Goal: Obtain resource: Download file/media

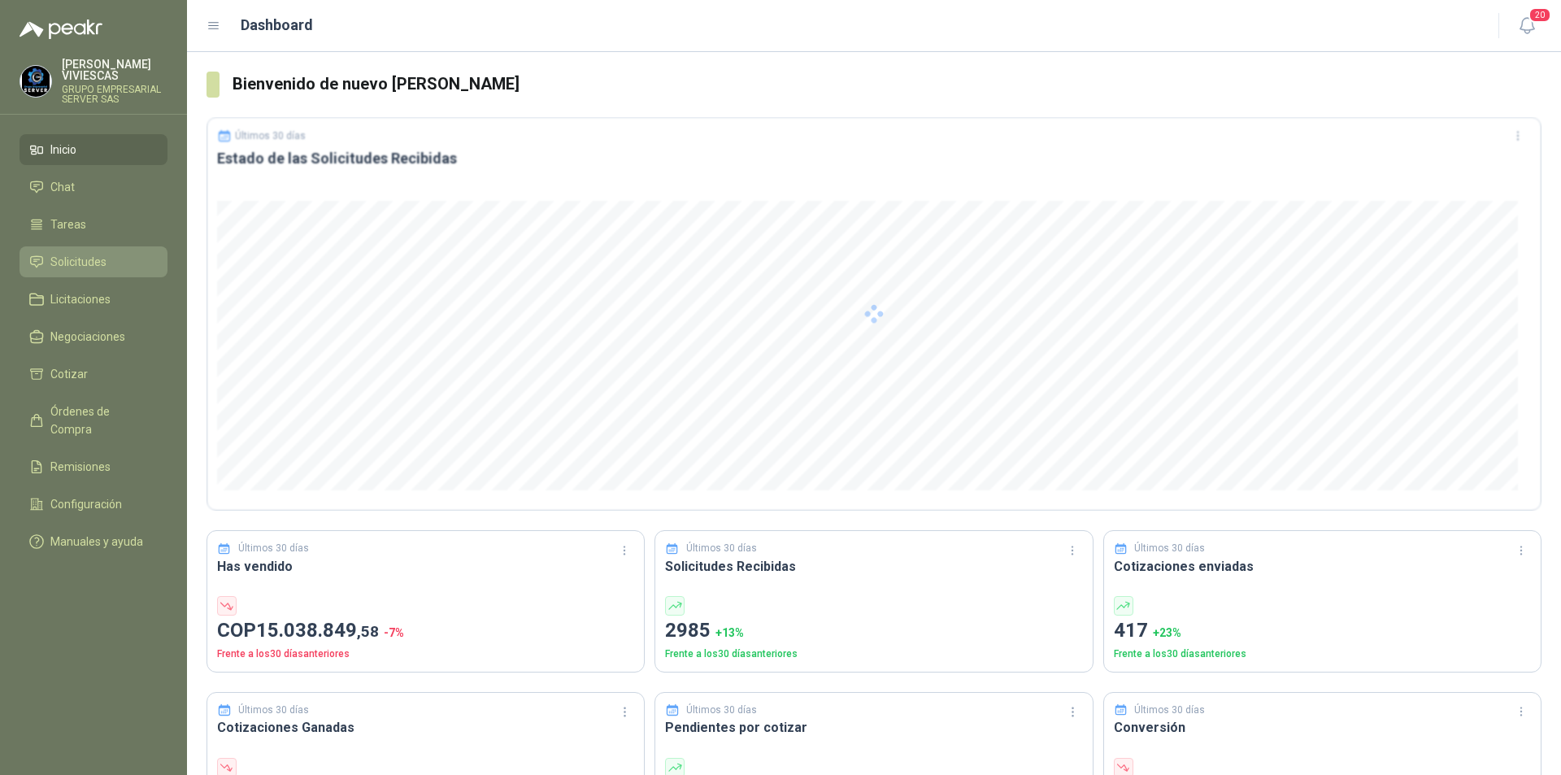
click at [70, 261] on span "Solicitudes" at bounding box center [78, 262] width 56 height 18
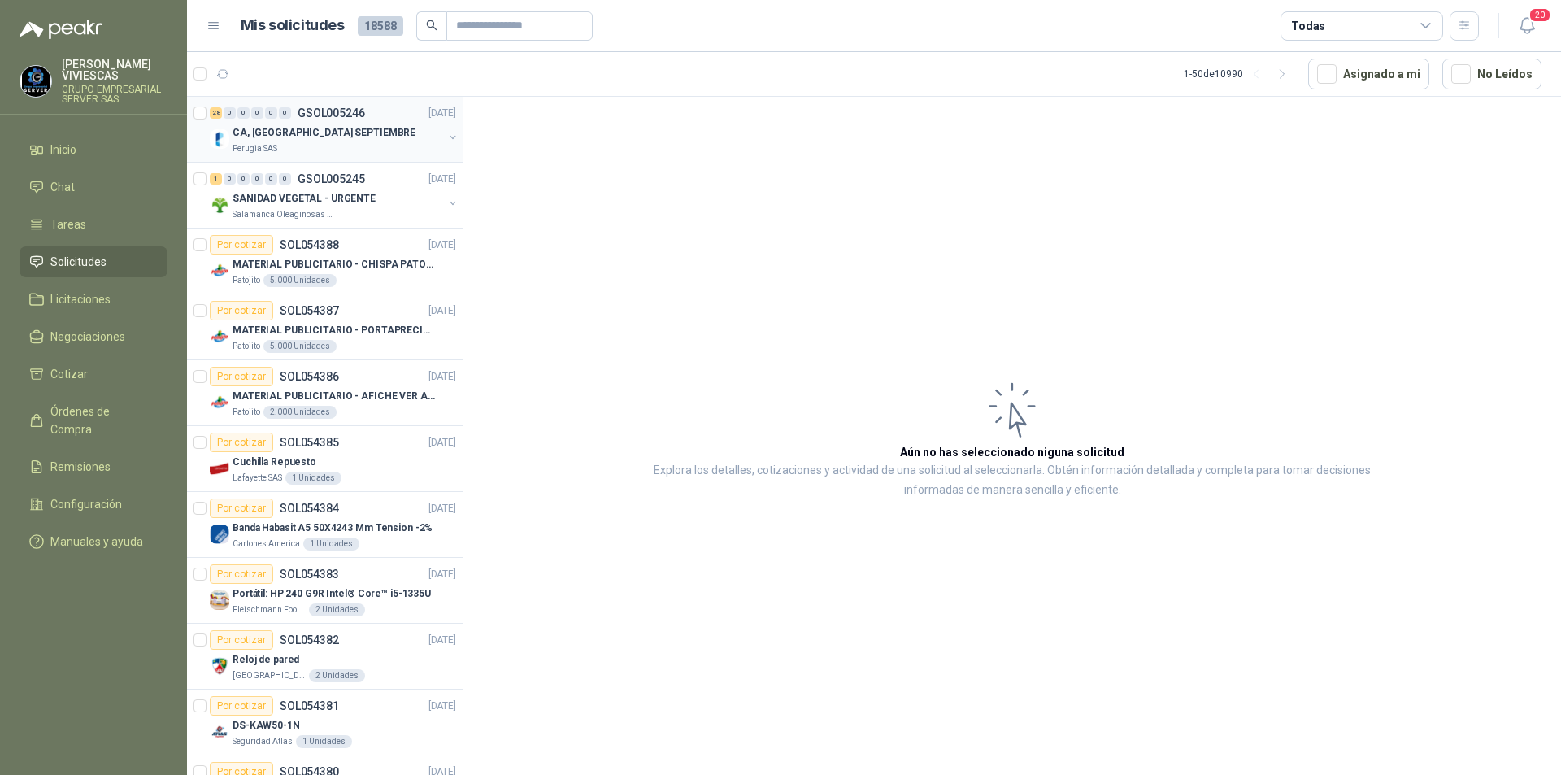
click at [286, 134] on p "CA, [GEOGRAPHIC_DATA] SEPTIEMBRE" at bounding box center [324, 132] width 183 height 15
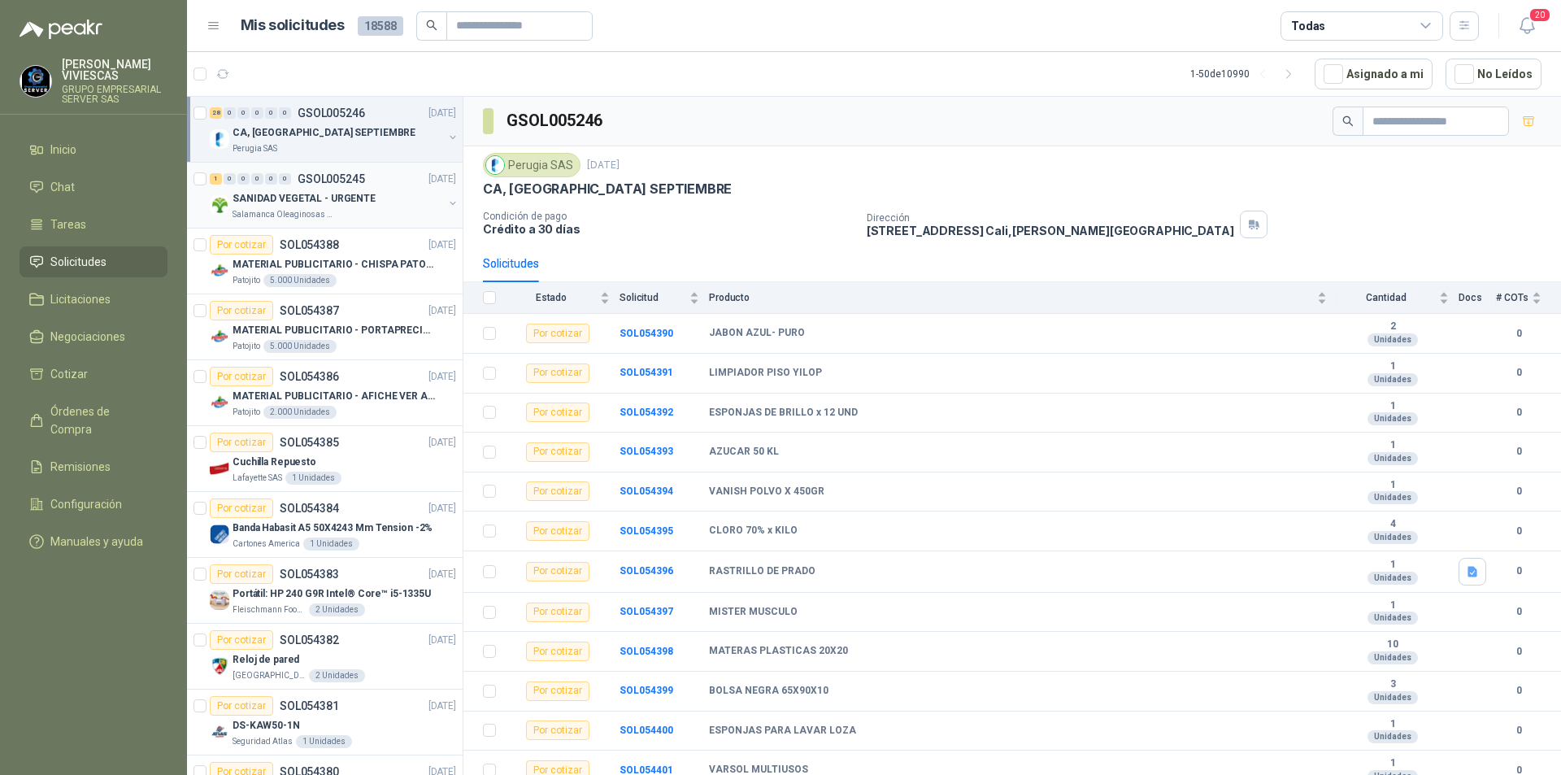
click at [294, 202] on p "SANIDAD VEGETAL - URGENTE" at bounding box center [304, 198] width 143 height 15
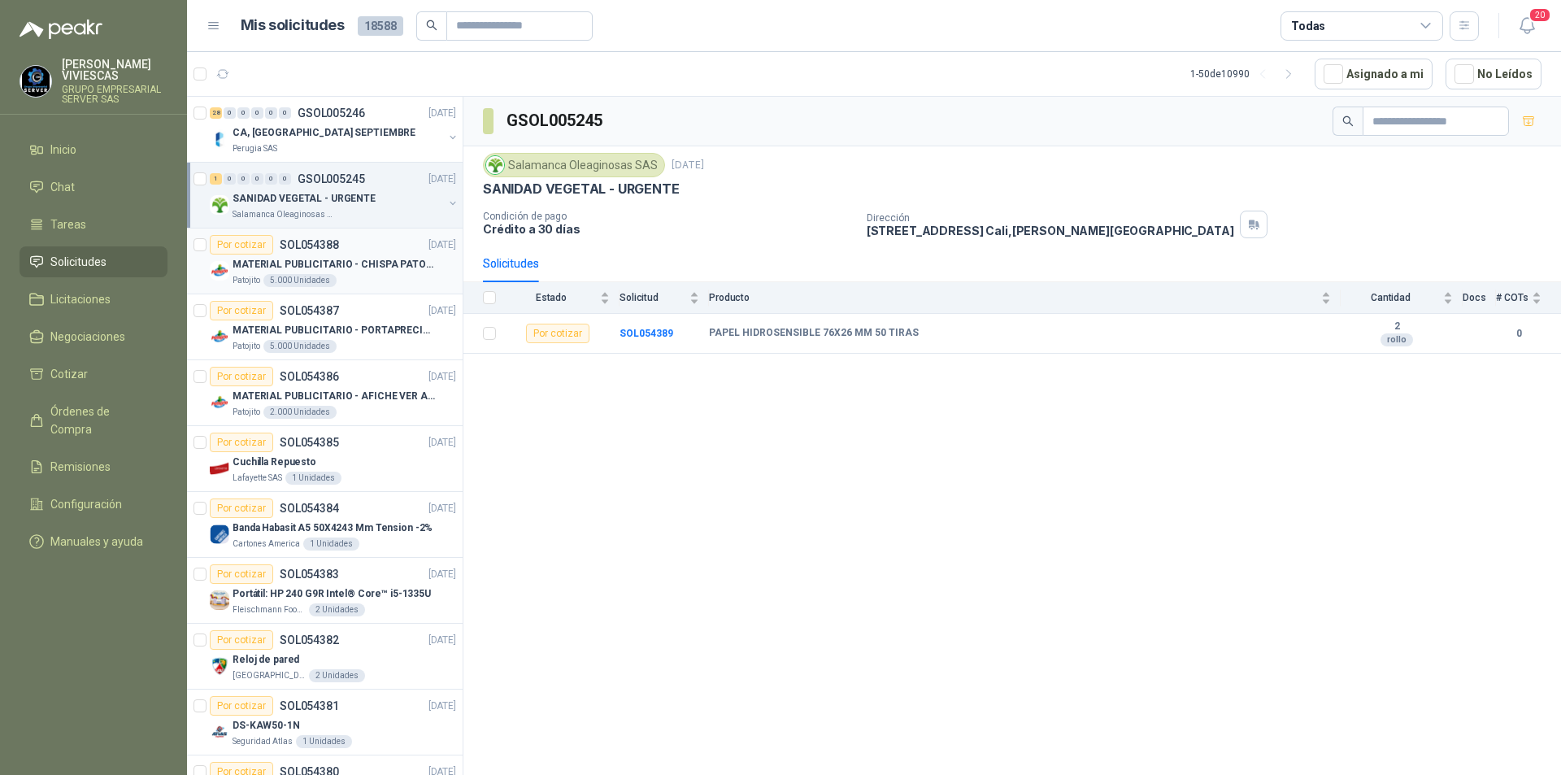
click at [310, 263] on p "MATERIAL PUBLICITARIO - CHISPA PATOJITO VER ADJUNTO" at bounding box center [334, 264] width 202 height 15
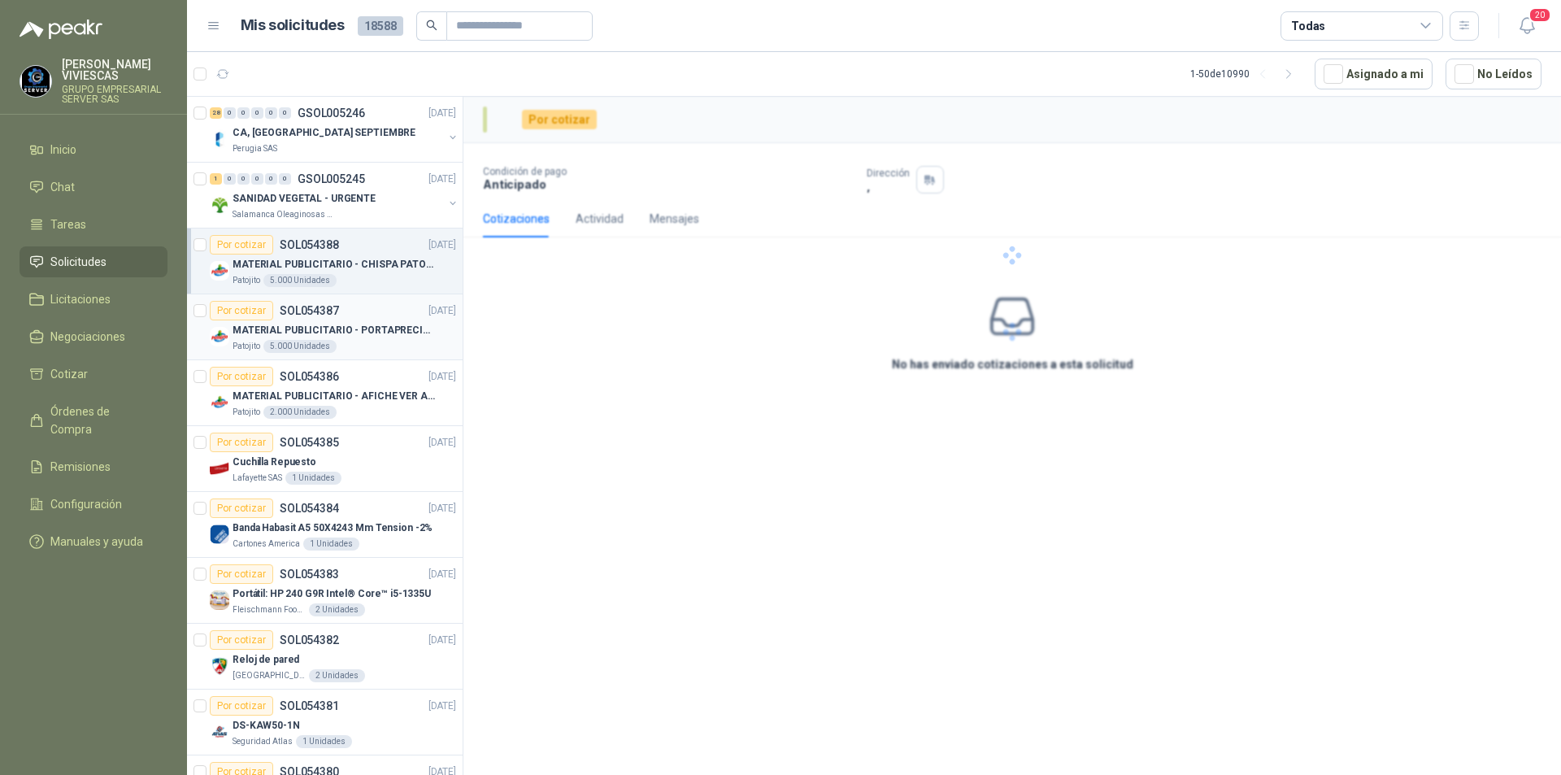
click at [296, 337] on p "MATERIAL PUBLICITARIO - PORTAPRECIOS VER ADJUNTO" at bounding box center [334, 330] width 202 height 15
click at [279, 408] on div "2.000 Unidades" at bounding box center [299, 412] width 73 height 13
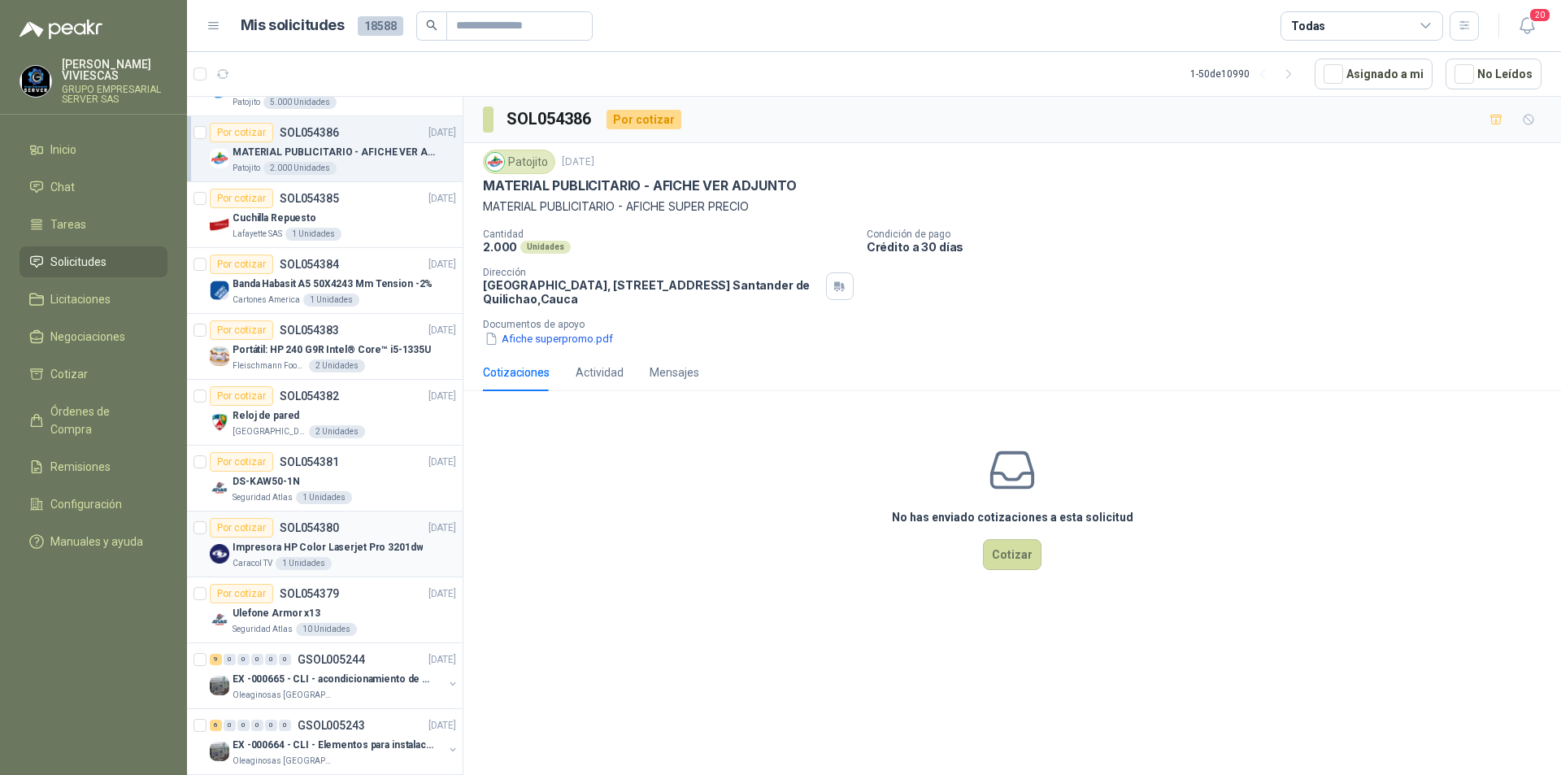
scroll to position [569, 0]
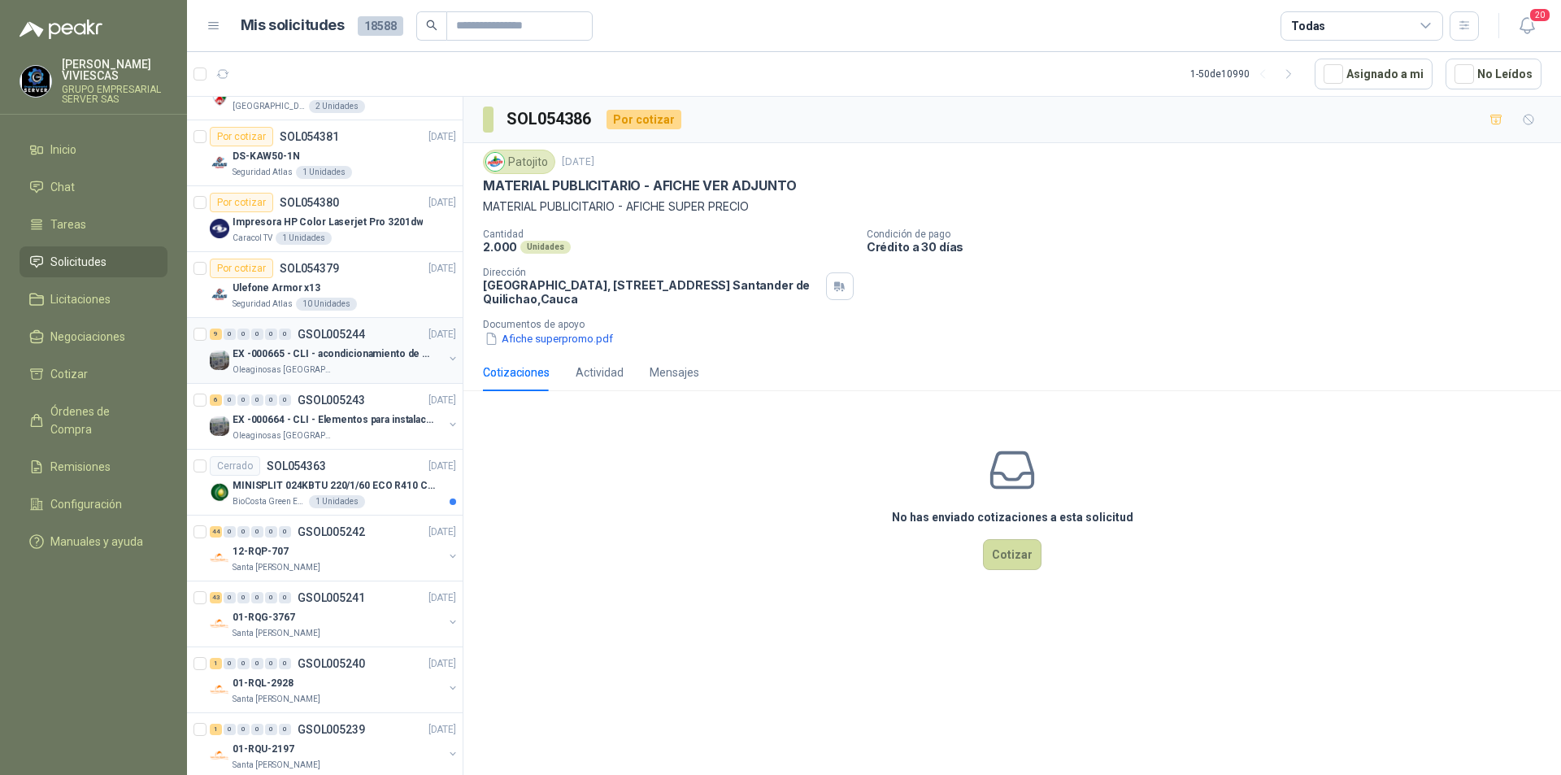
click at [311, 359] on p "EX -000665 - CLI - acondicionamiento de caja para" at bounding box center [334, 353] width 202 height 15
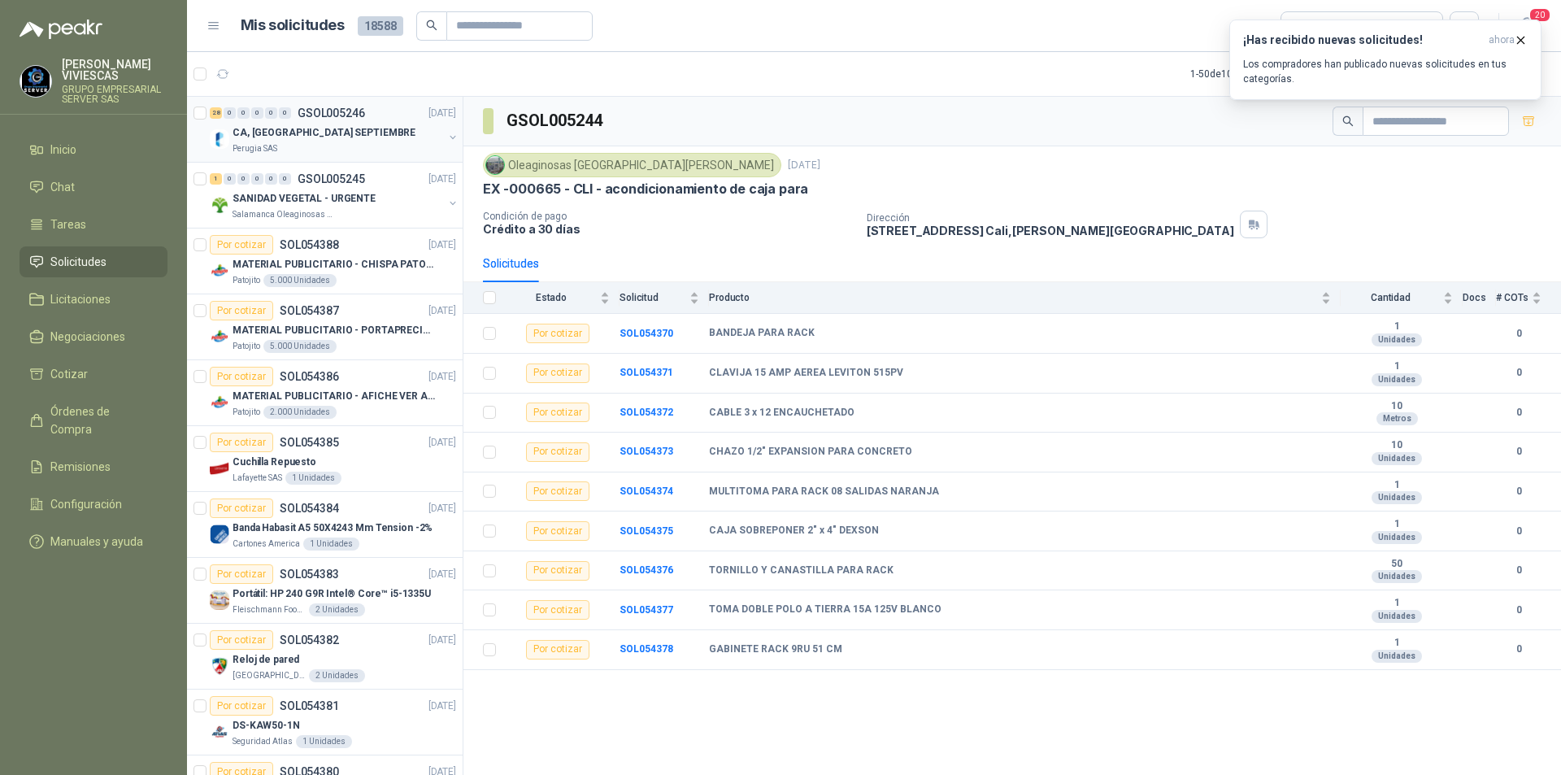
click at [325, 135] on p "CA, [GEOGRAPHIC_DATA] SEPTIEMBRE" at bounding box center [324, 132] width 183 height 15
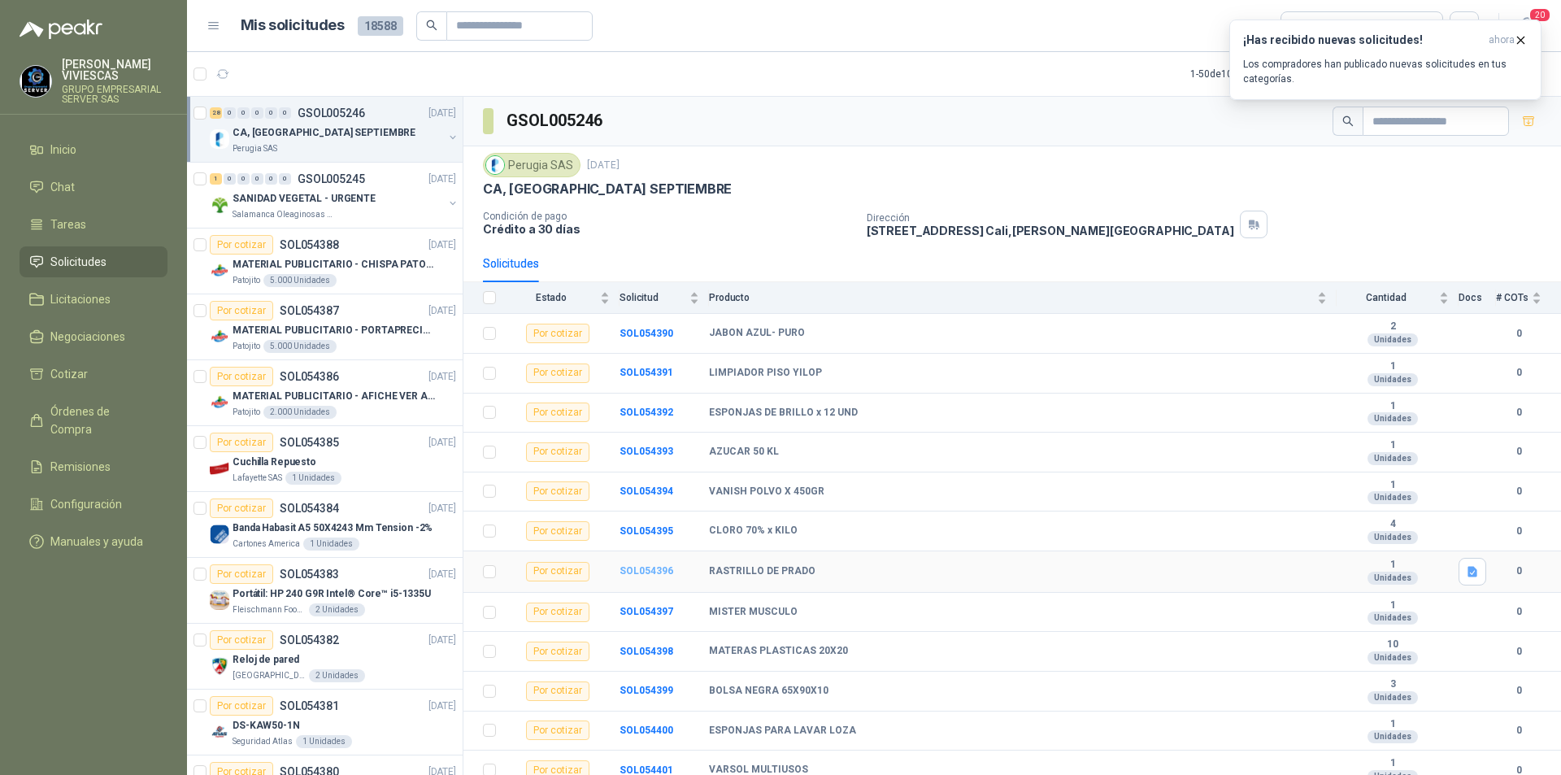
click at [636, 568] on b "SOL054396" at bounding box center [647, 570] width 54 height 11
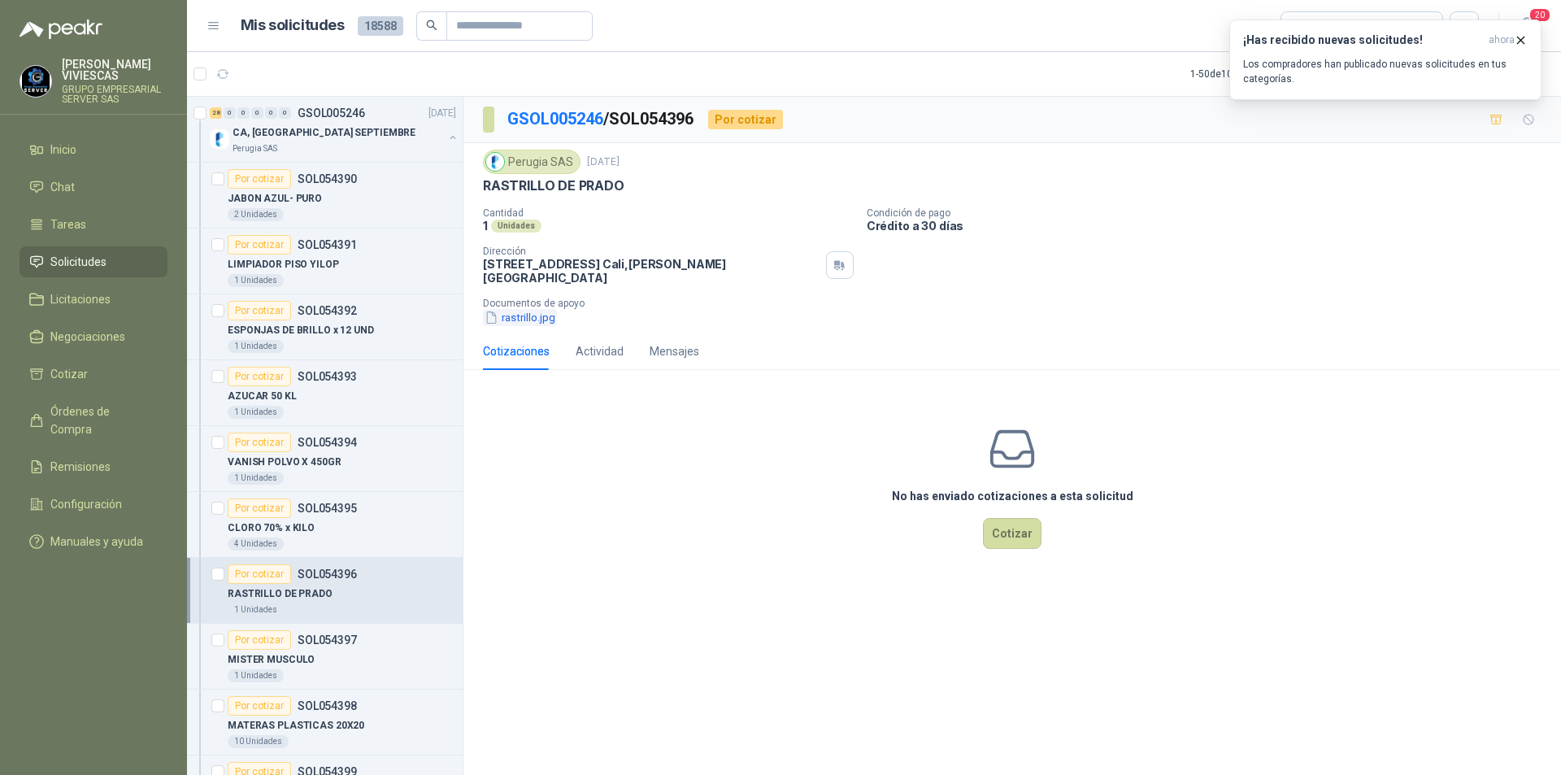
click at [533, 309] on button "rastrillo.jpg" at bounding box center [520, 317] width 74 height 17
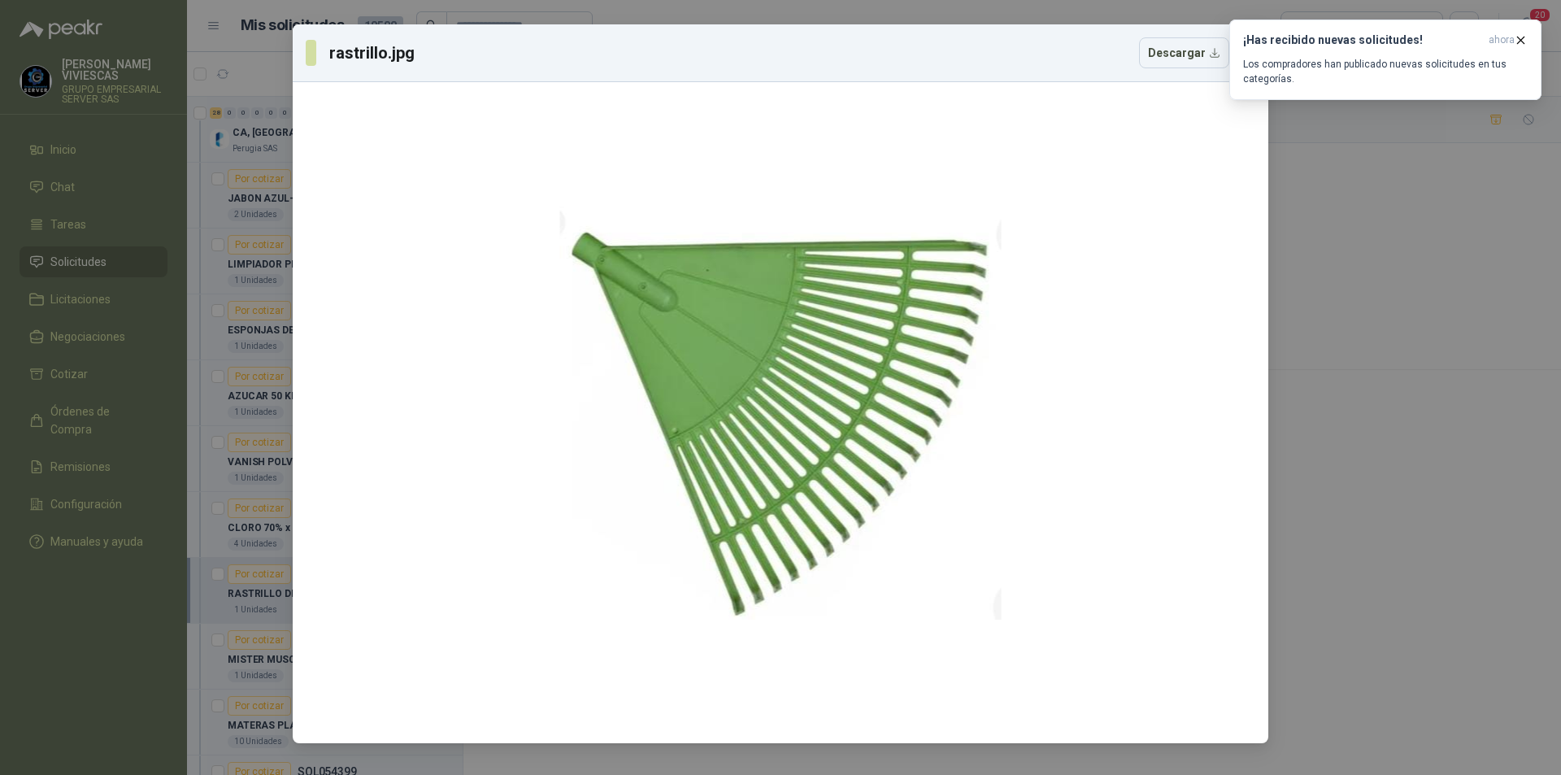
click at [1474, 542] on div "rastrillo.jpg Descargar" at bounding box center [780, 387] width 1561 height 775
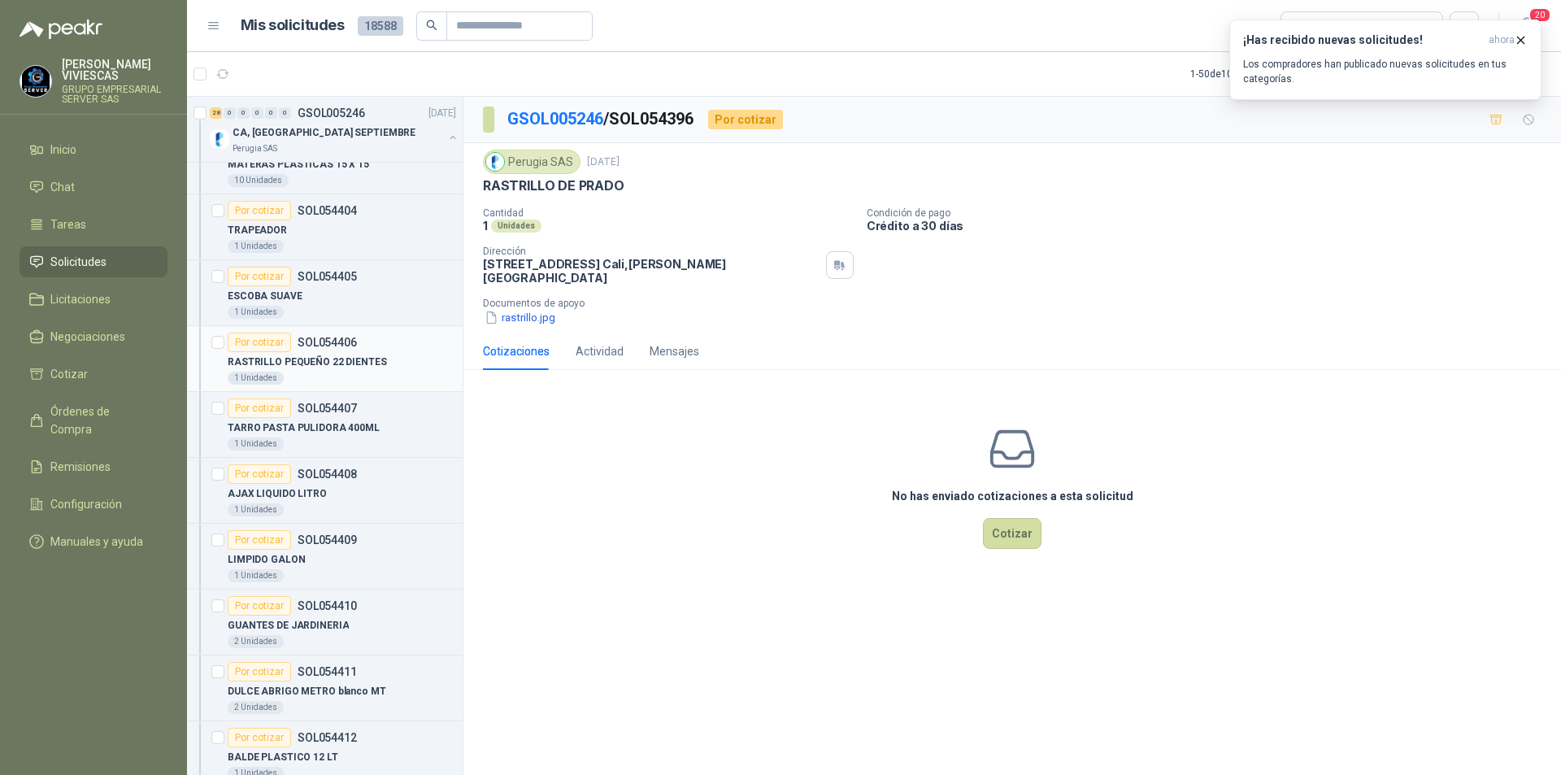
scroll to position [976, 0]
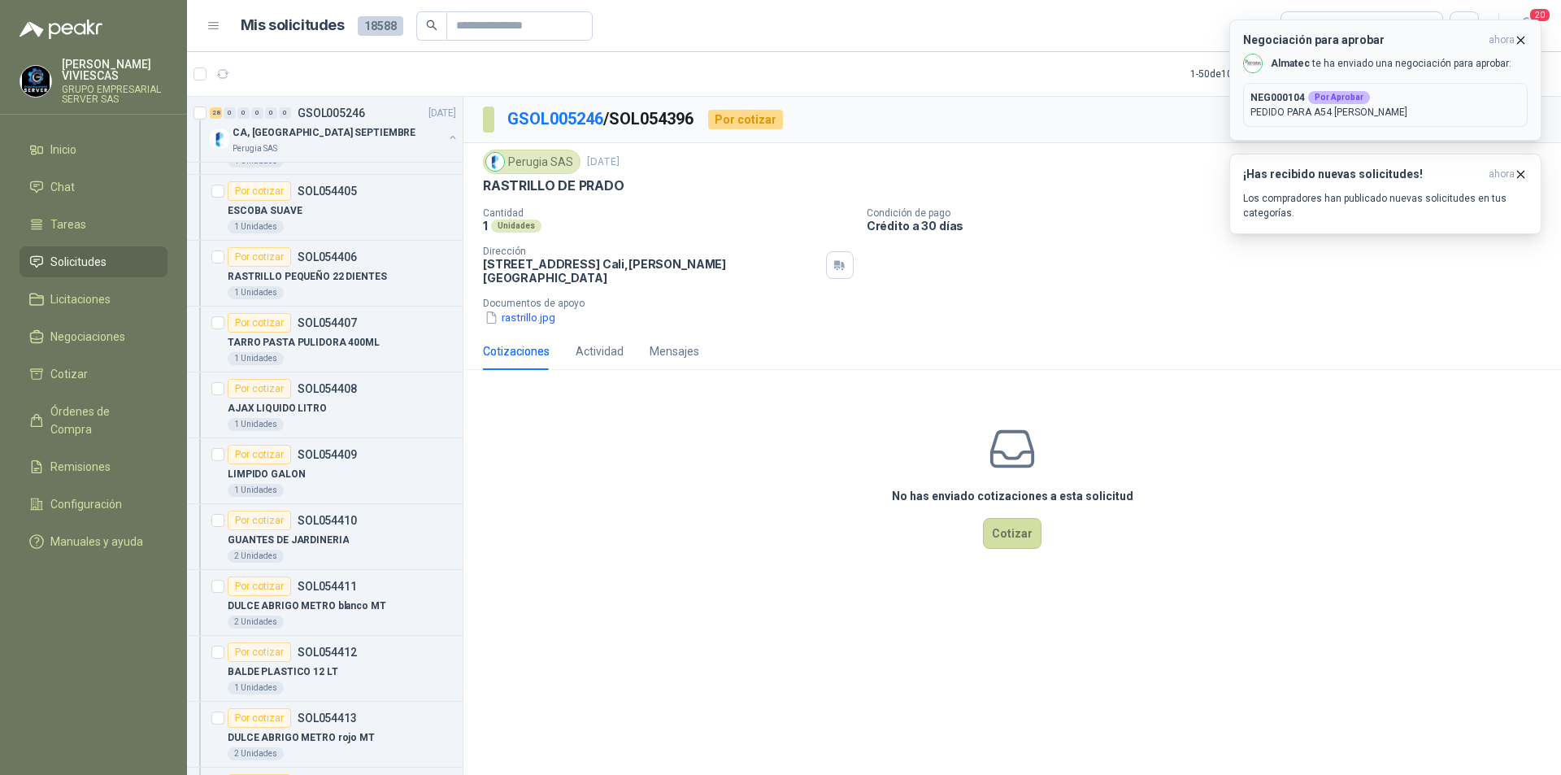
click at [1517, 41] on icon "button" at bounding box center [1521, 40] width 14 height 14
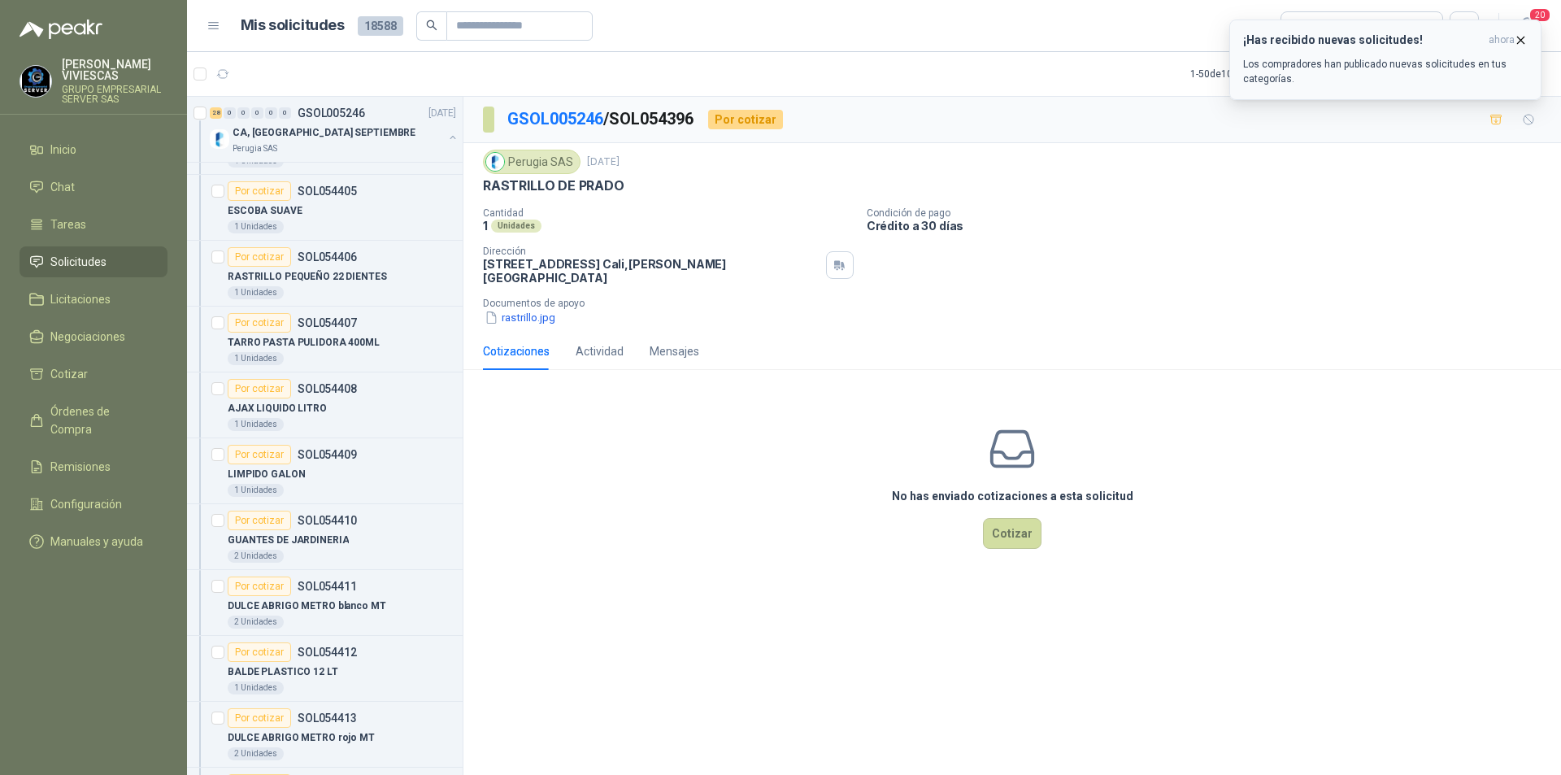
click at [1517, 39] on icon "button" at bounding box center [1521, 40] width 14 height 14
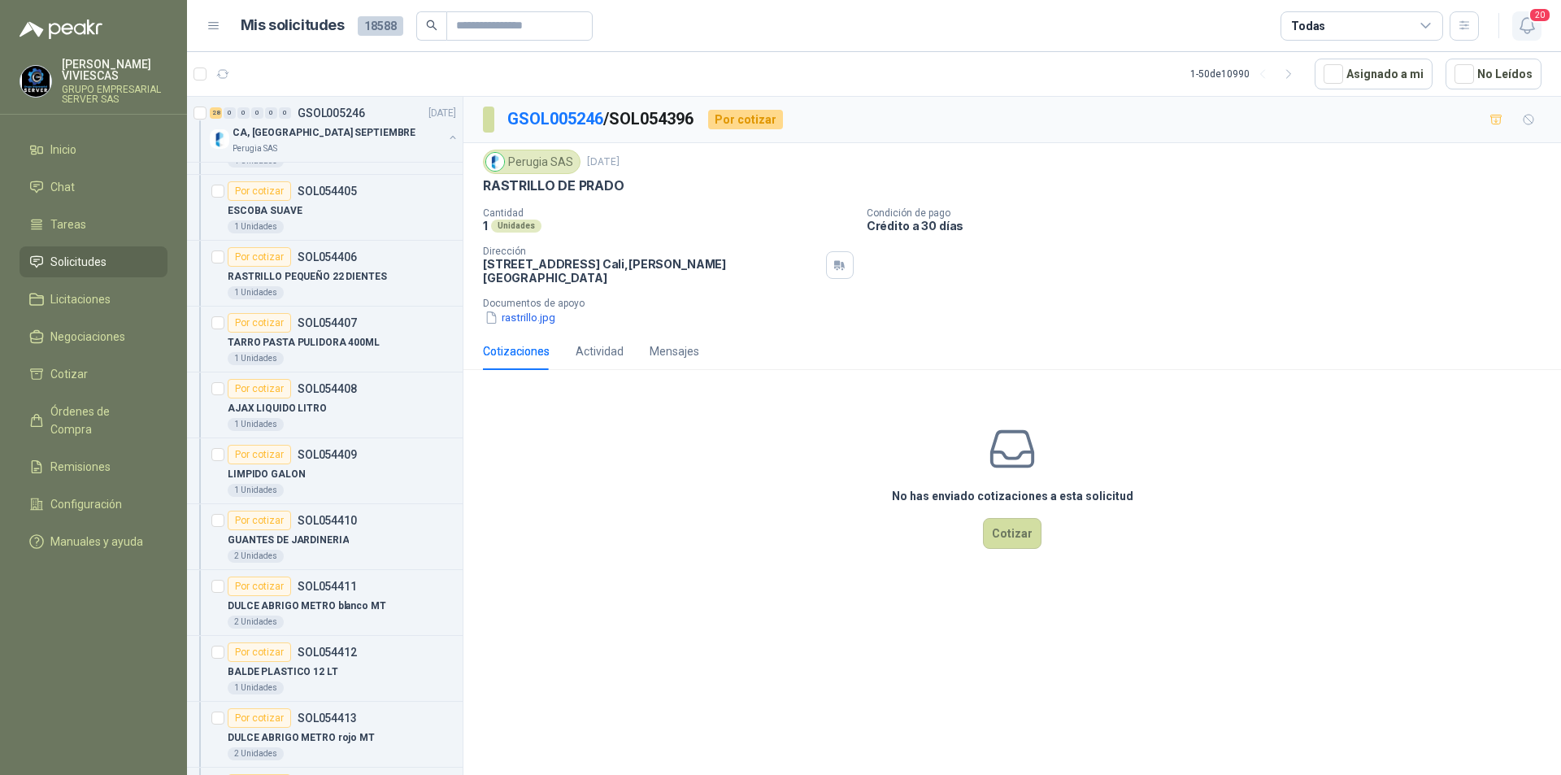
click at [1545, 23] on span "20" at bounding box center [1540, 14] width 23 height 15
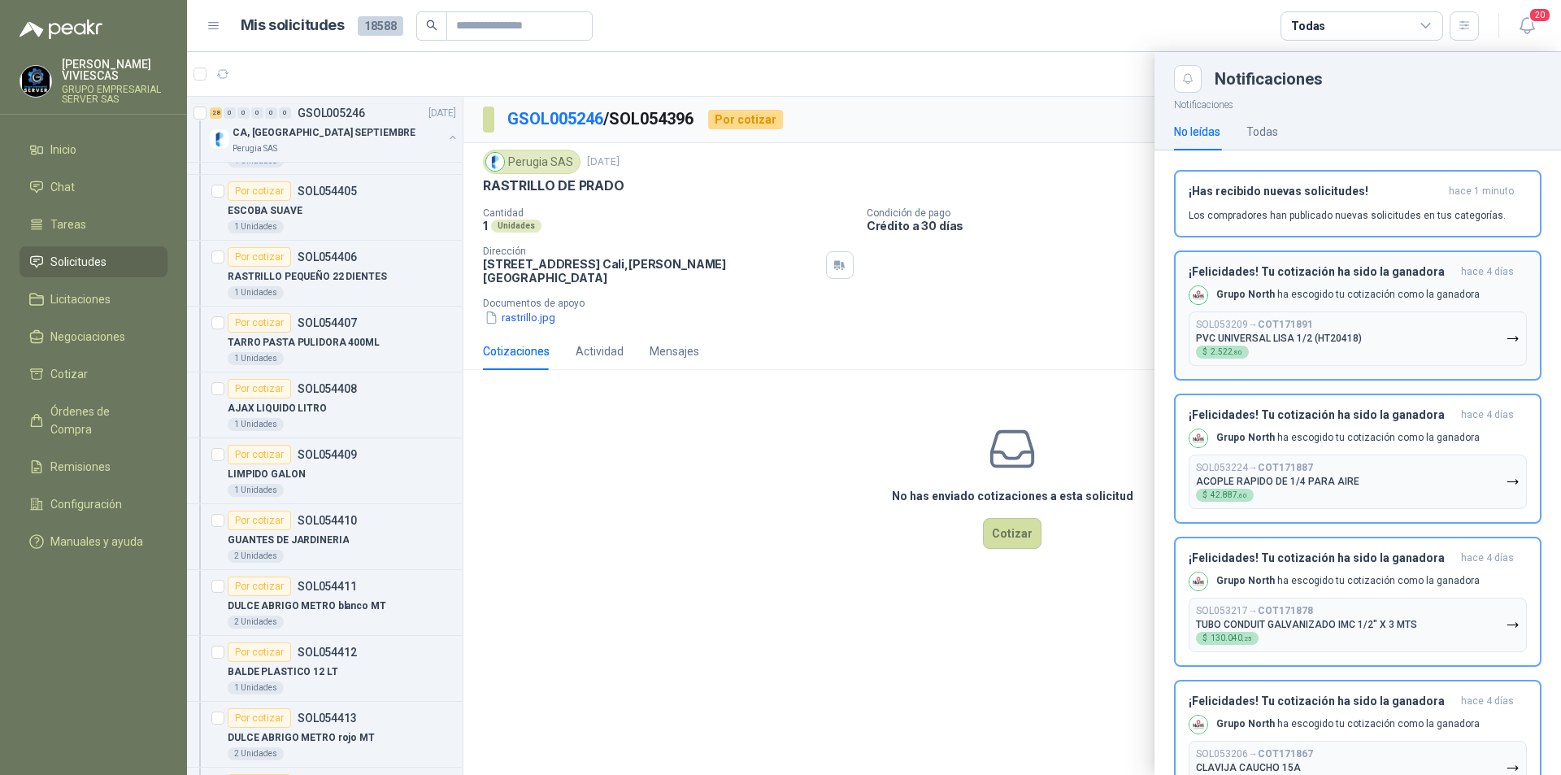
click at [1506, 337] on icon "button" at bounding box center [1513, 339] width 14 height 14
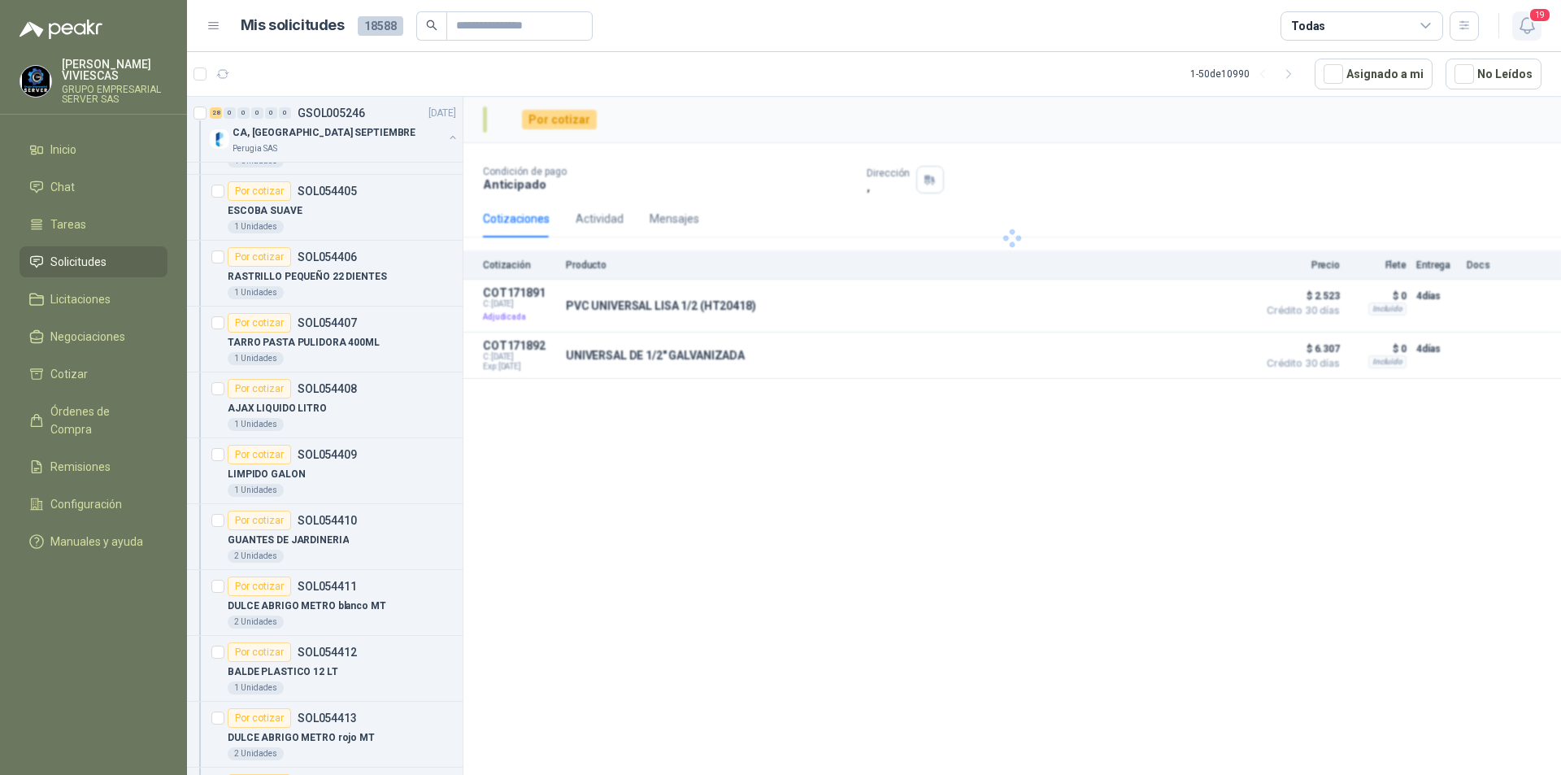
click at [1522, 25] on icon "button" at bounding box center [1527, 25] width 14 height 15
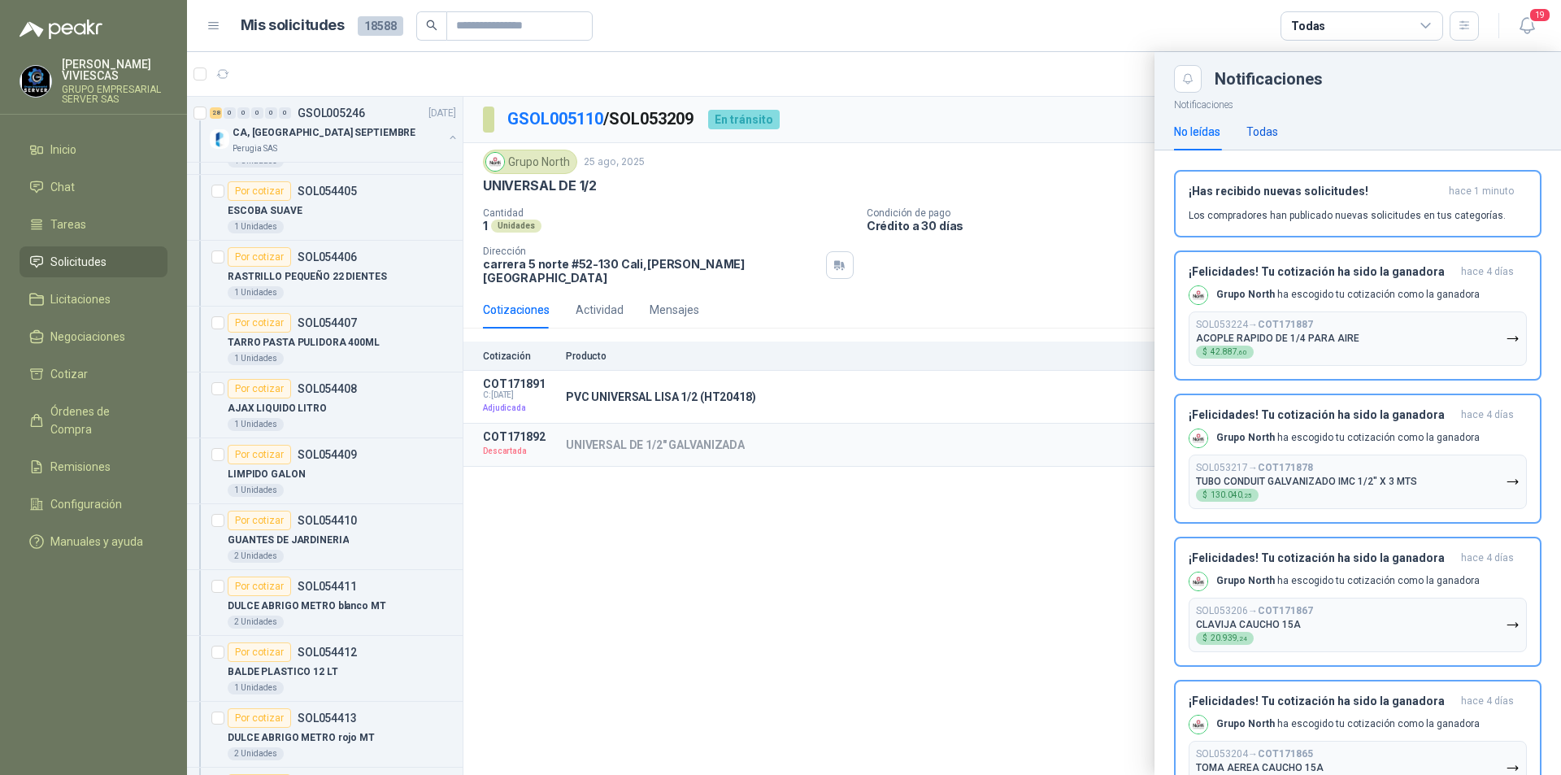
click at [1271, 125] on div "Todas" at bounding box center [1263, 132] width 32 height 18
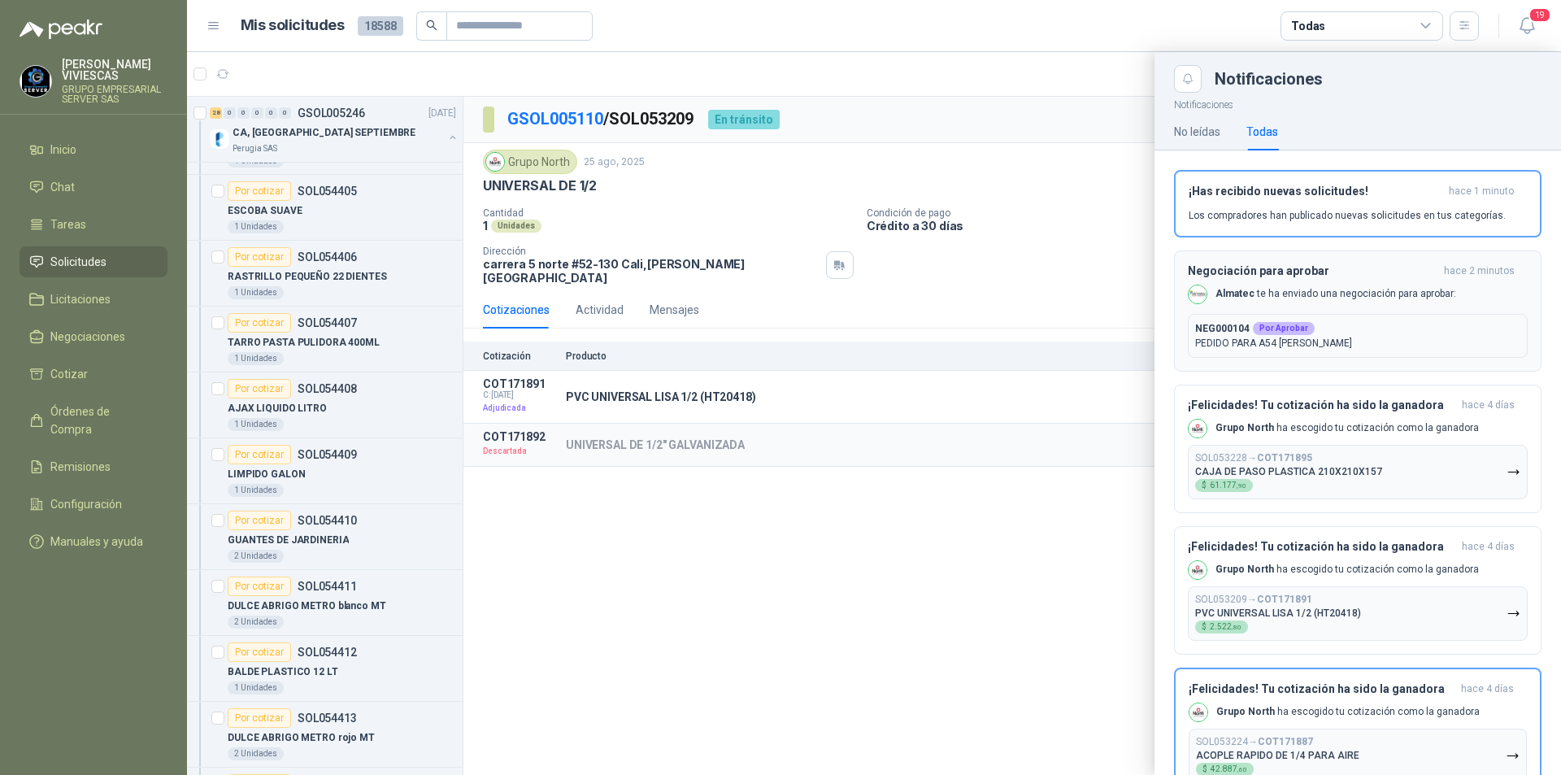
click at [1342, 341] on p "PEDIDO PARA A54 [PERSON_NAME]" at bounding box center [1357, 343] width 325 height 15
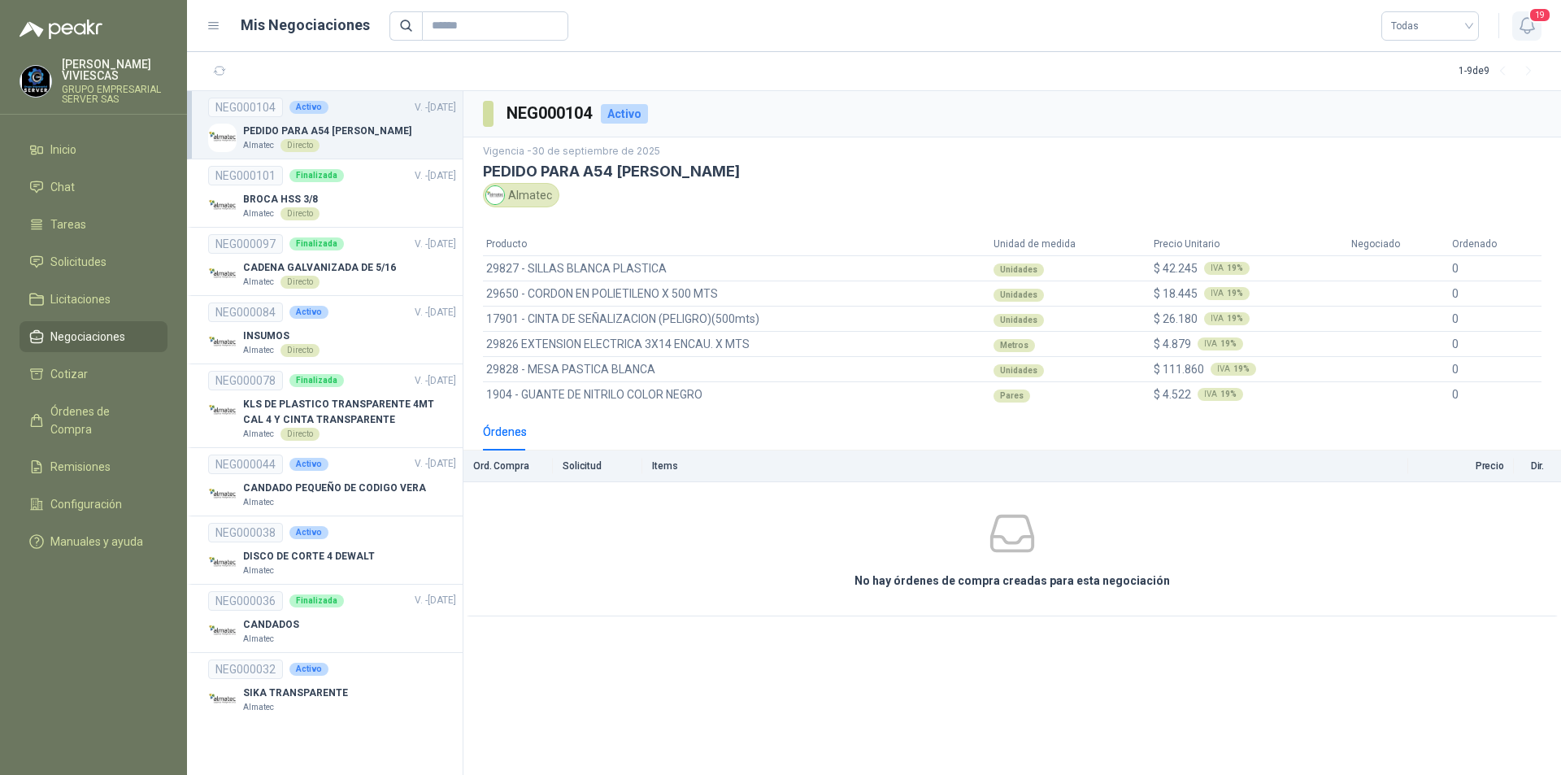
click at [1531, 27] on icon "button" at bounding box center [1527, 25] width 20 height 20
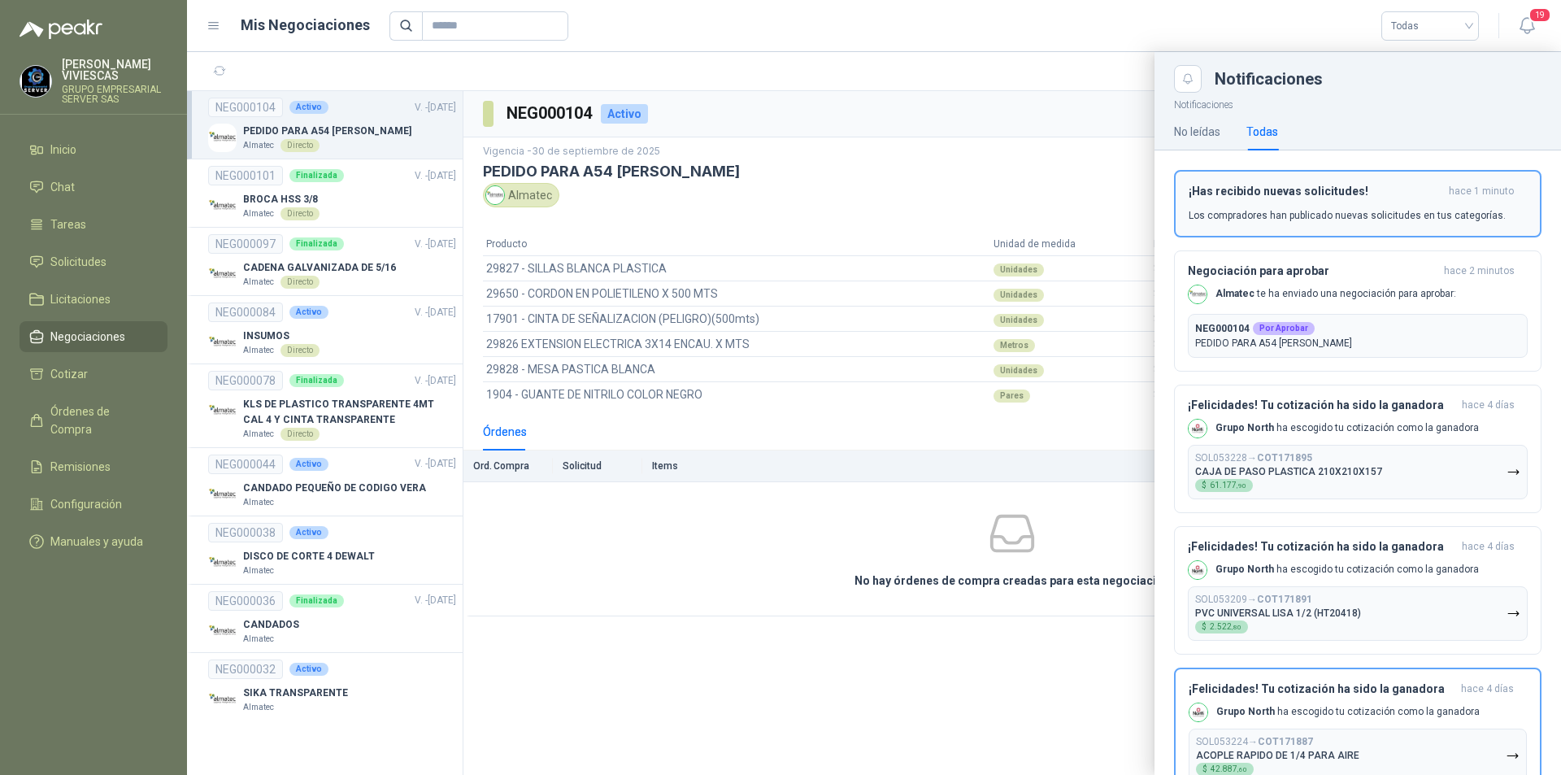
click at [1339, 198] on div "¡Has recibido nuevas solicitudes! hace 1 minuto Los compradores han publicado n…" at bounding box center [1358, 204] width 338 height 38
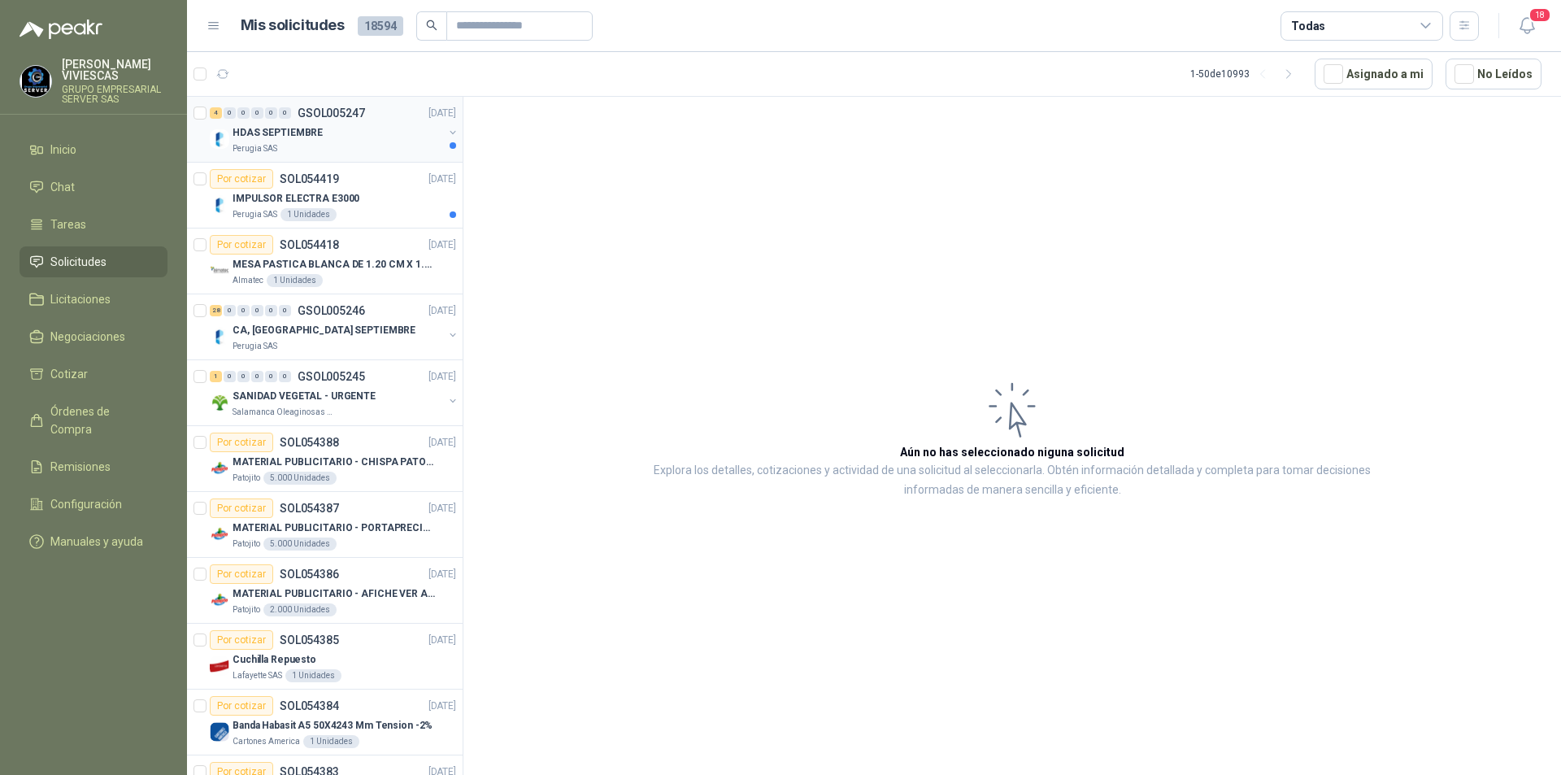
click at [291, 122] on div "4 0 0 0 0 0 GSOL005247 [DATE]" at bounding box center [335, 113] width 250 height 20
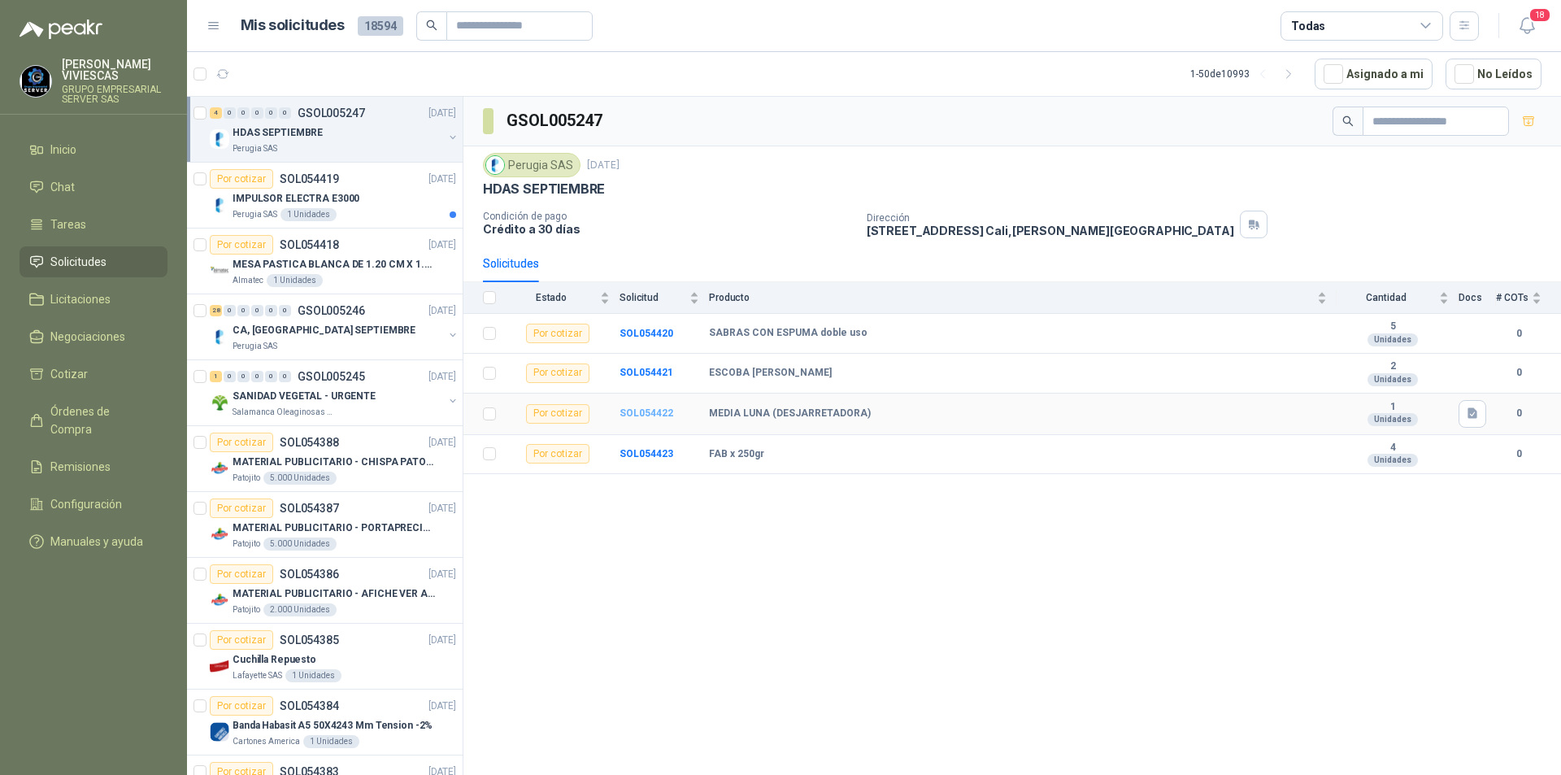
click at [639, 410] on b "SOL054422" at bounding box center [647, 412] width 54 height 11
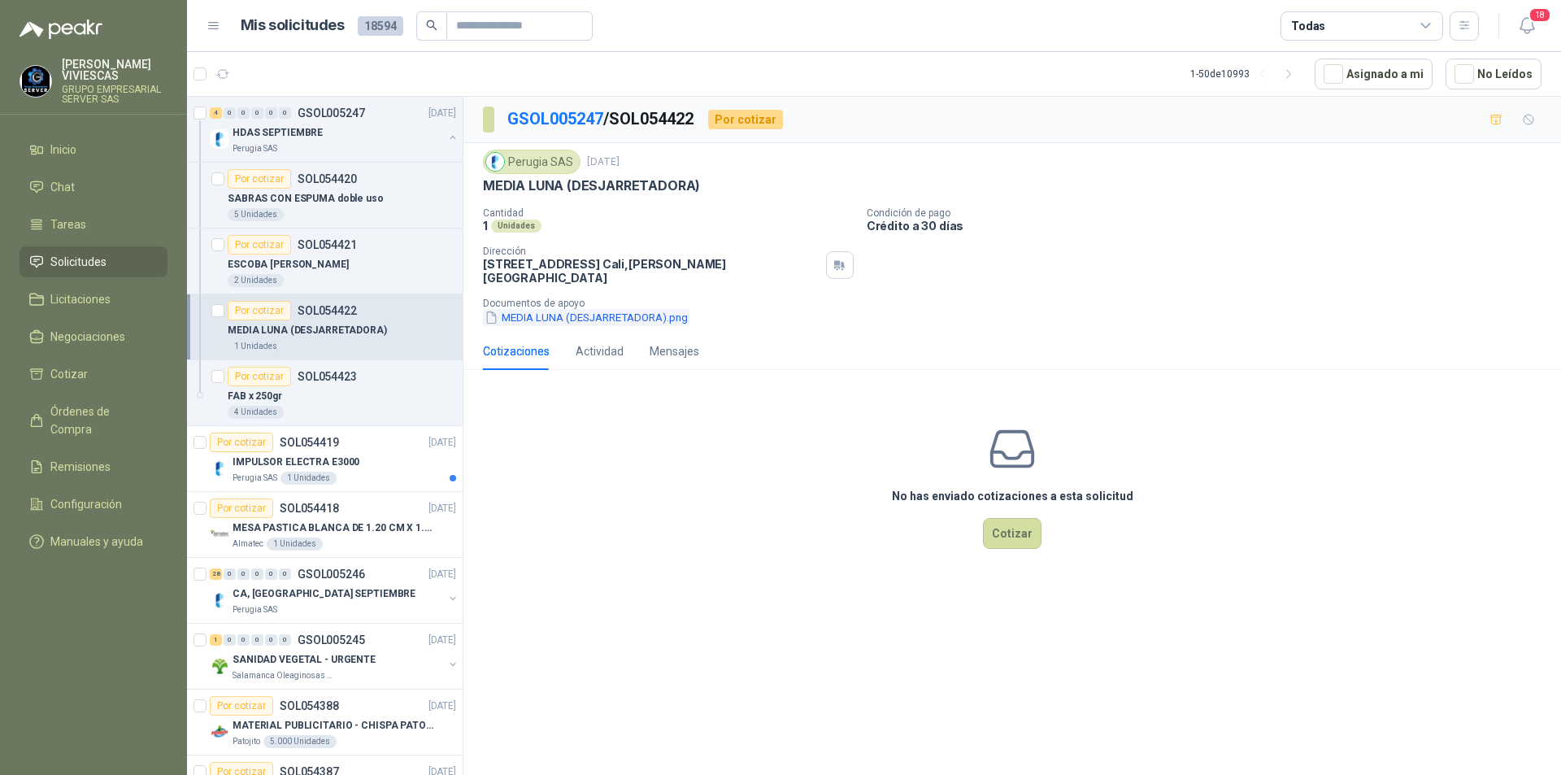
click at [564, 309] on button "MEDIA LUNA (DESJARRETADORA).png" at bounding box center [586, 317] width 207 height 17
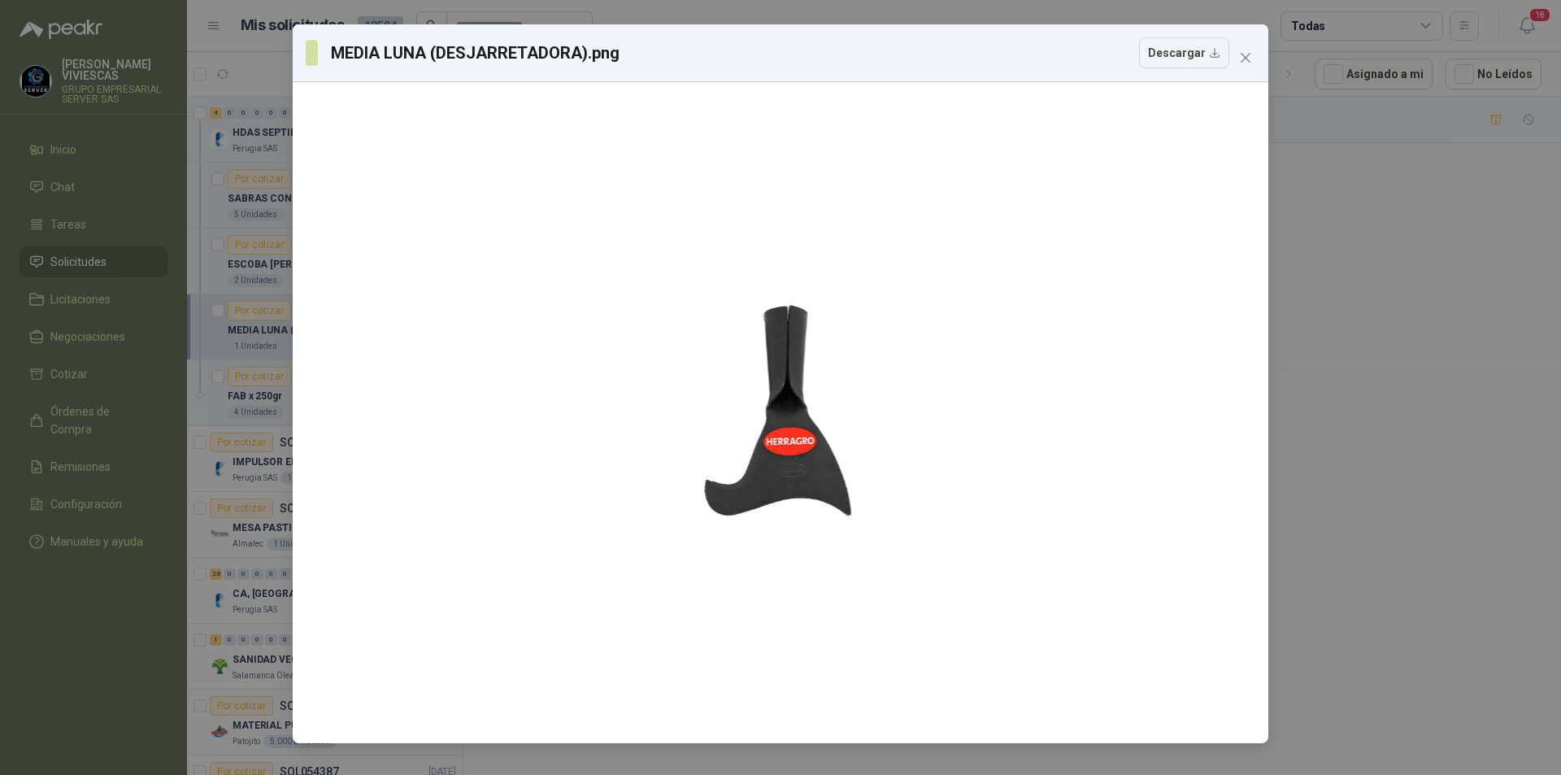
click at [1370, 632] on div "MEDIA LUNA (DESJARRETADORA).png Descargar" at bounding box center [780, 387] width 1561 height 775
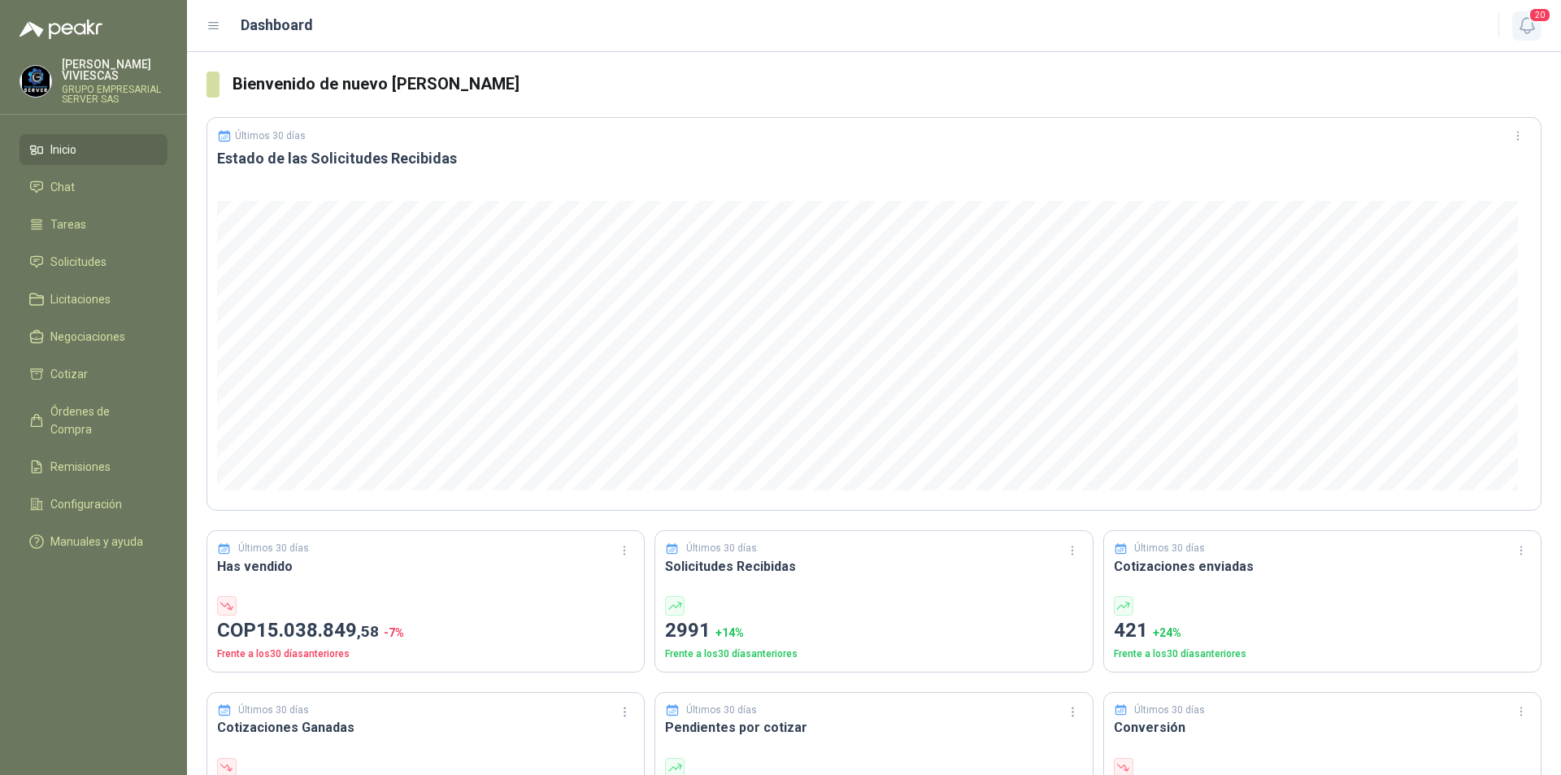
click at [1534, 31] on icon "button" at bounding box center [1527, 25] width 20 height 20
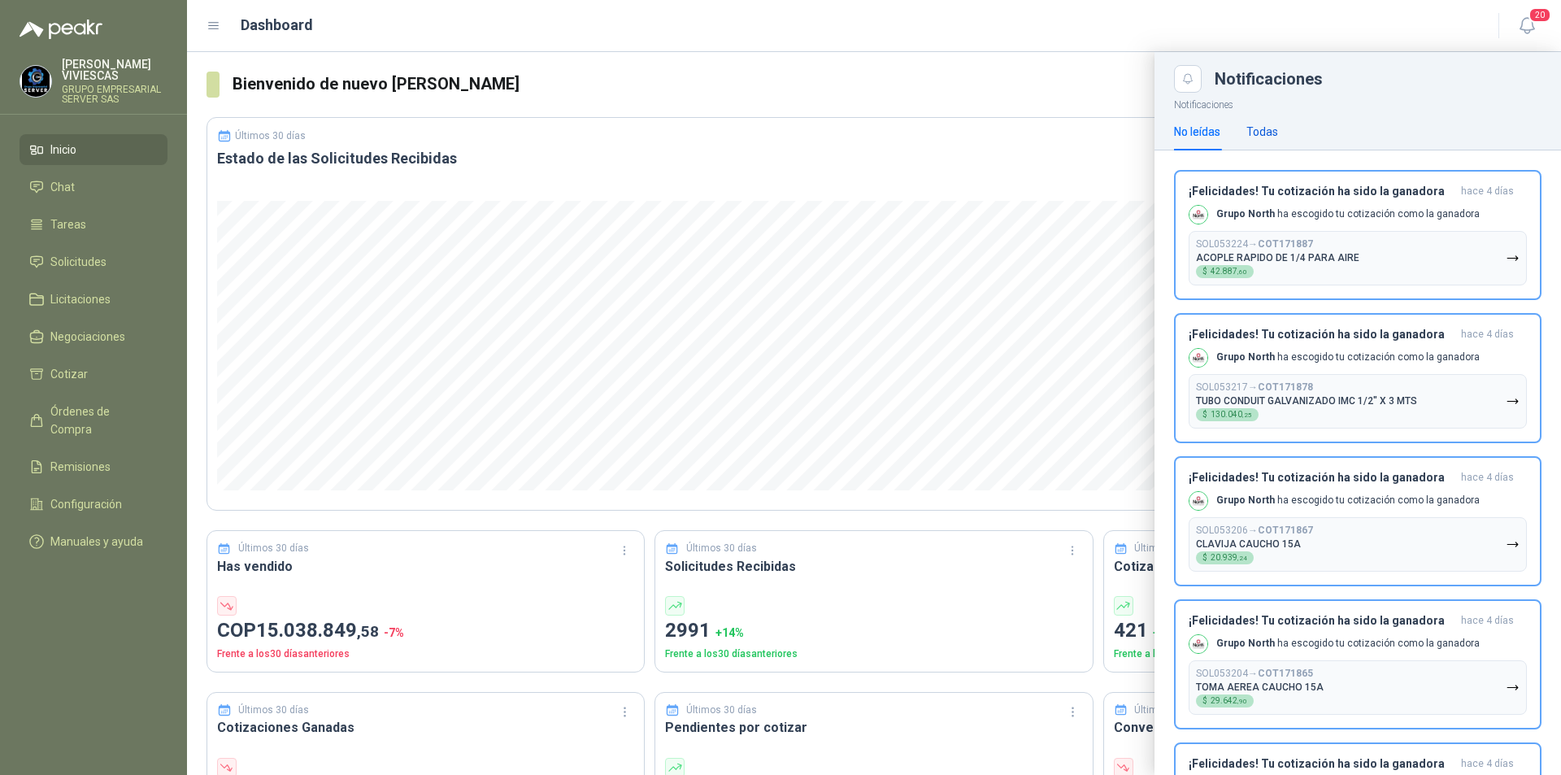
click at [1264, 127] on div "Todas" at bounding box center [1263, 132] width 32 height 18
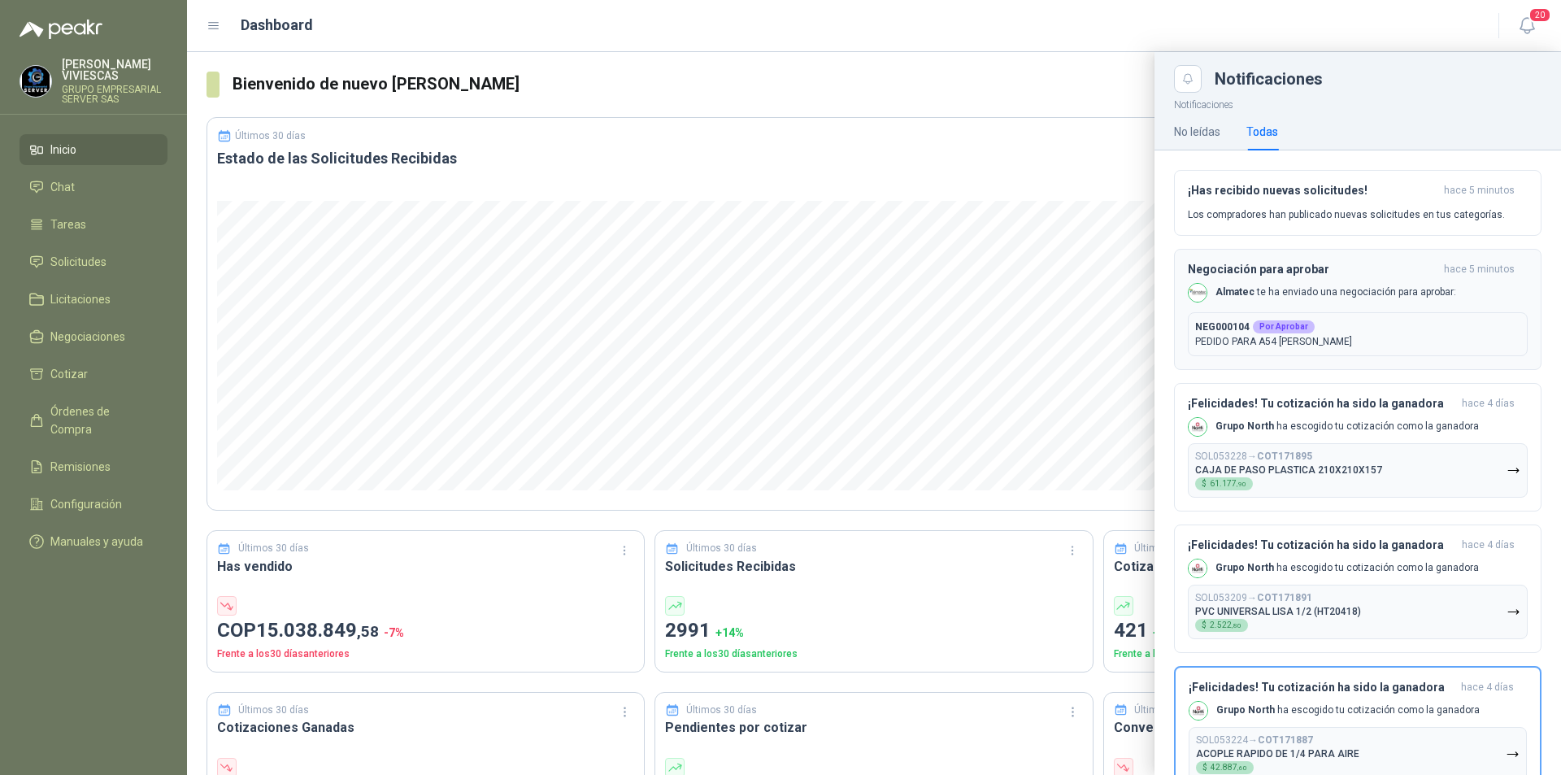
click at [1326, 344] on p "PEDIDO PARA A54 [PERSON_NAME]" at bounding box center [1357, 341] width 325 height 15
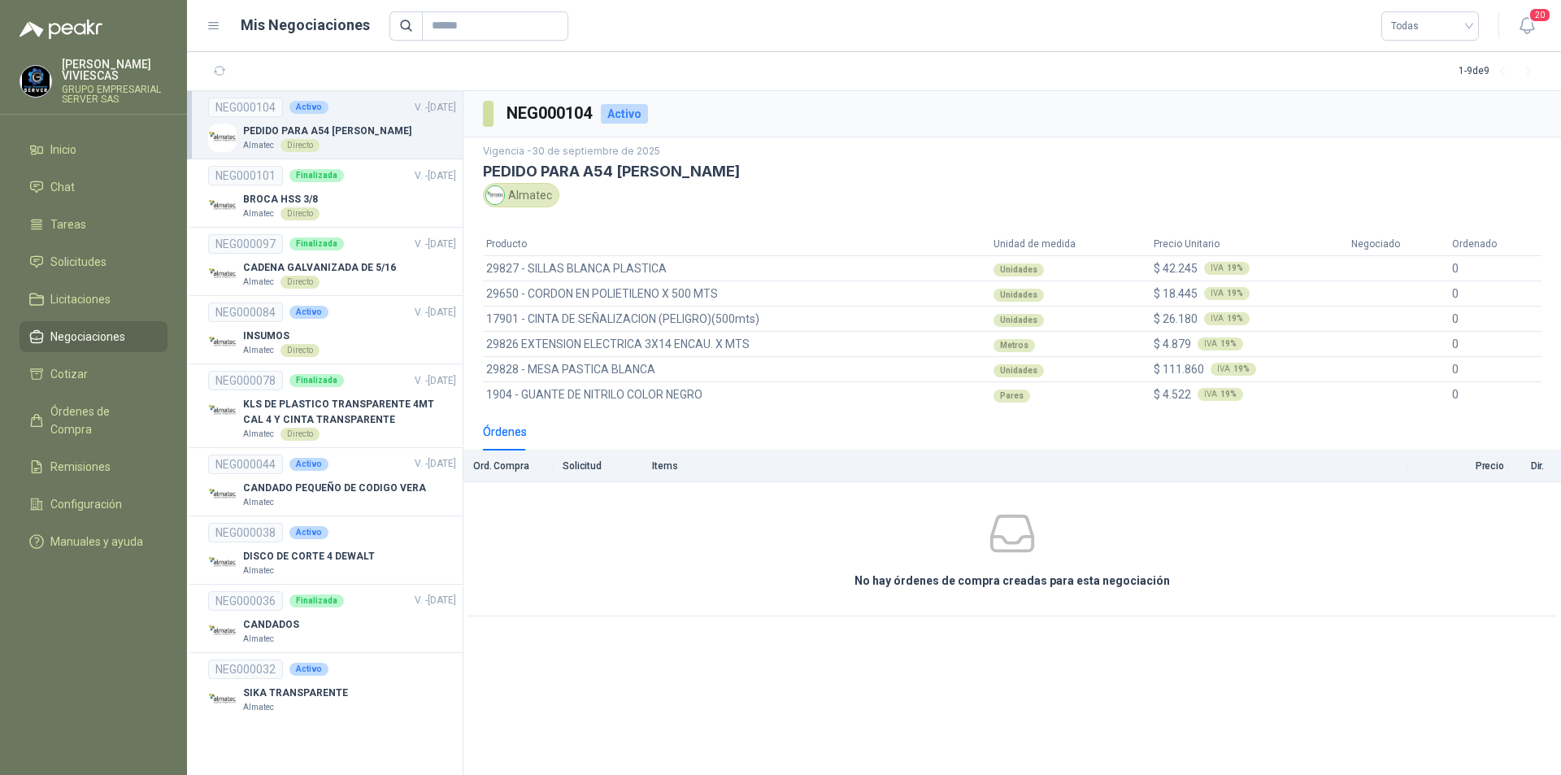
click at [361, 125] on p "PEDIDO PARA A54 [PERSON_NAME]" at bounding box center [327, 131] width 168 height 15
drag, startPoint x: 286, startPoint y: 120, endPoint x: 273, endPoint y: 124, distance: 13.4
click at [285, 122] on link "NEG000104 Activo V. - 30/09/2025 PEDIDO PARA A54 ARA GIRARDOTA Almatec Directo" at bounding box center [332, 125] width 248 height 54
click at [271, 124] on p "PEDIDO PARA A54 [PERSON_NAME]" at bounding box center [327, 131] width 168 height 15
click at [72, 303] on span "Licitaciones" at bounding box center [80, 299] width 60 height 18
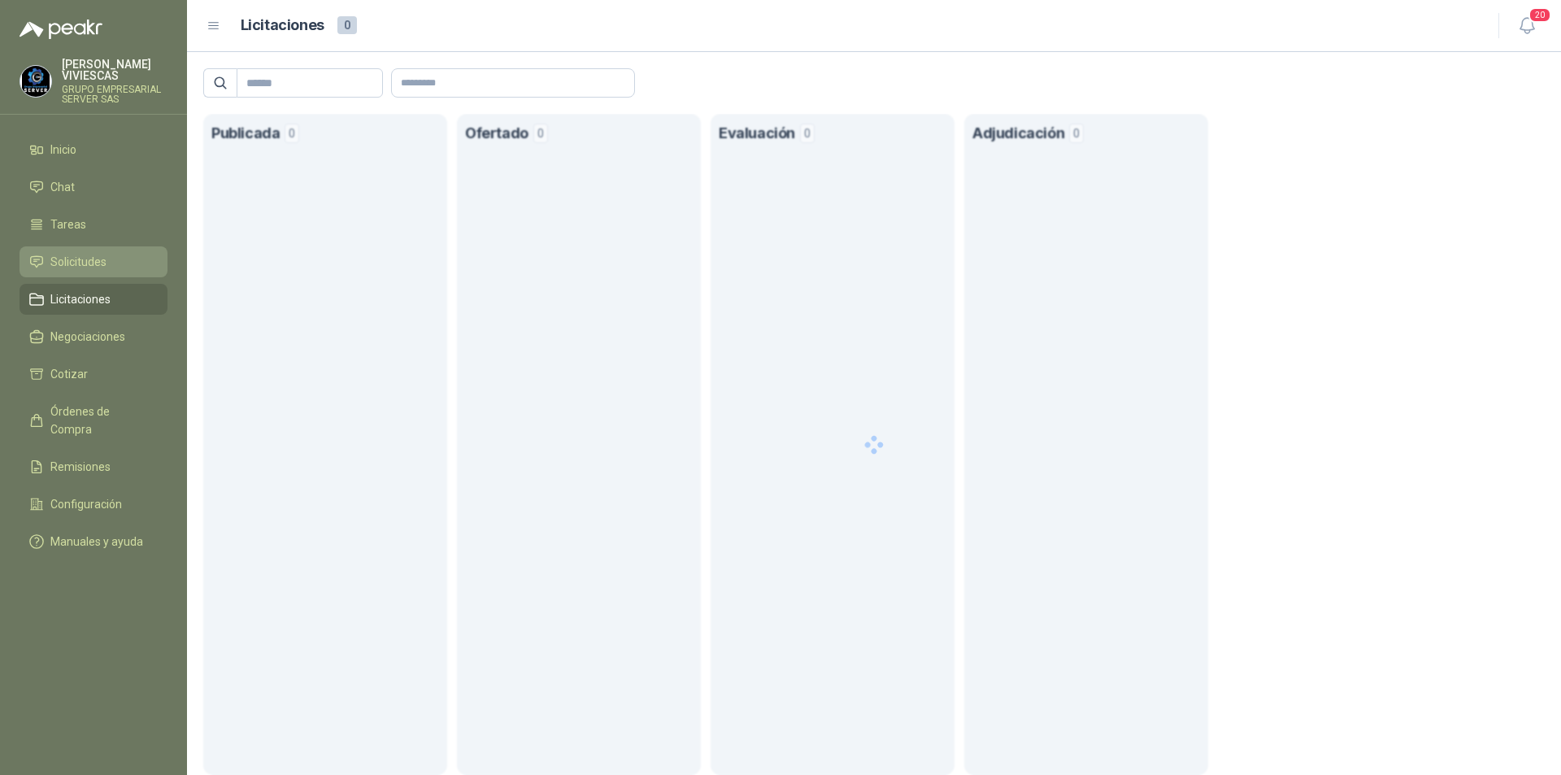
click at [70, 261] on span "Solicitudes" at bounding box center [78, 262] width 56 height 18
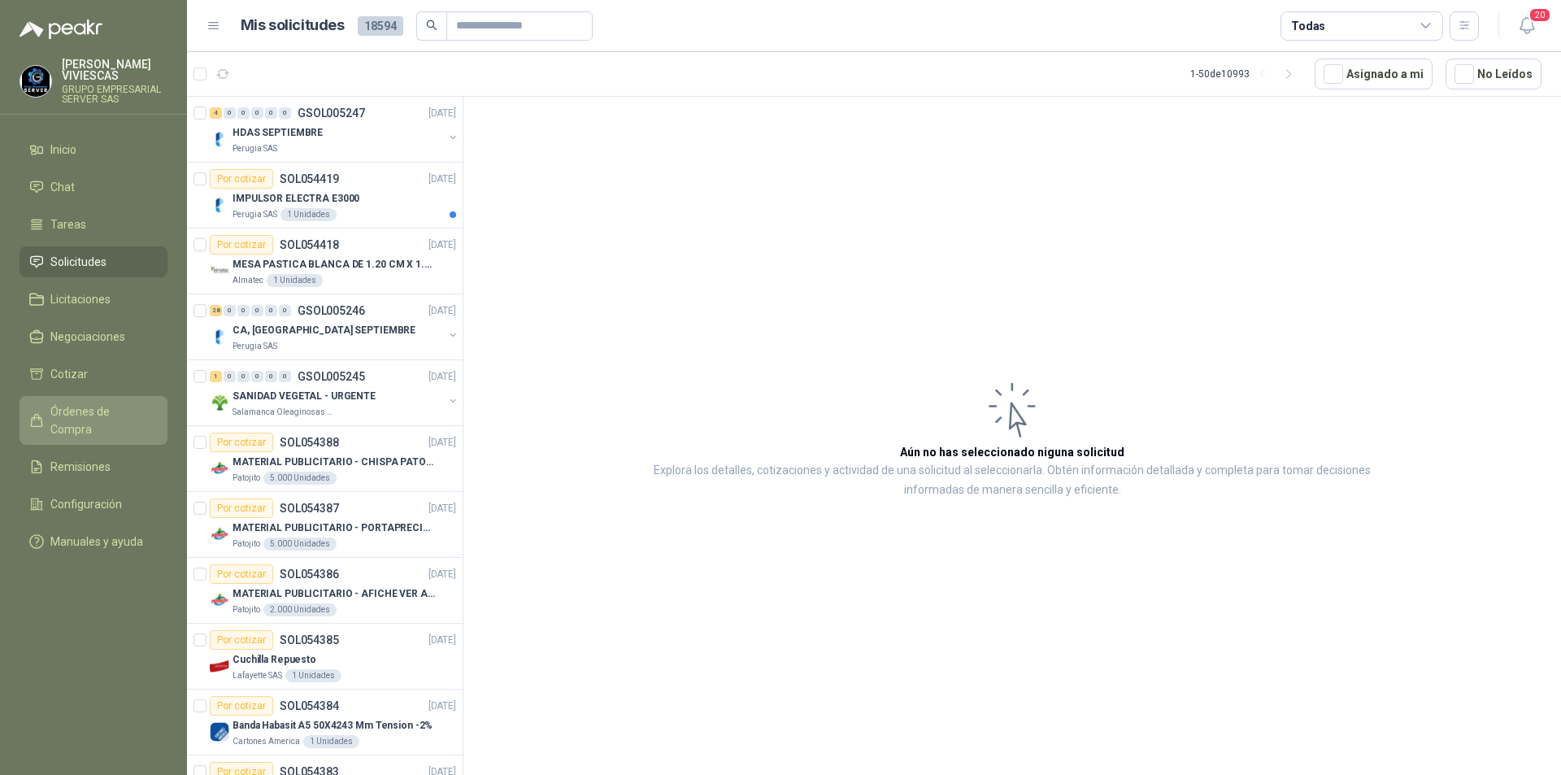
click at [90, 425] on link "Órdenes de Compra" at bounding box center [94, 420] width 148 height 49
